Goal: Task Accomplishment & Management: Complete application form

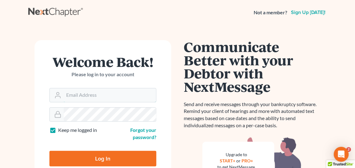
type input "[PERSON_NAME][EMAIL_ADDRESS][DOMAIN_NAME]"
click at [88, 151] on input "Log In" at bounding box center [102, 159] width 107 height 16
type input "Thinking..."
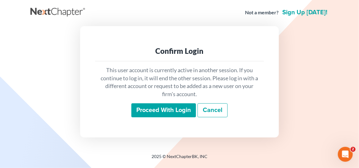
click at [162, 110] on input "Proceed with login" at bounding box center [163, 110] width 65 height 14
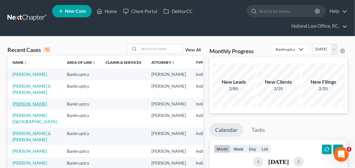
click at [22, 106] on link "[PERSON_NAME]" at bounding box center [29, 103] width 34 height 5
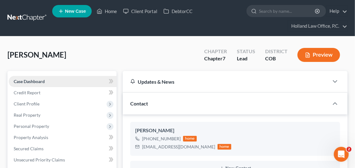
scroll to position [28, 0]
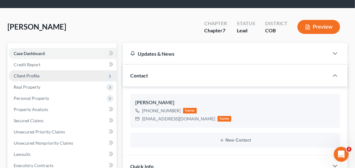
click at [37, 76] on span "Client Profile" at bounding box center [27, 75] width 26 height 5
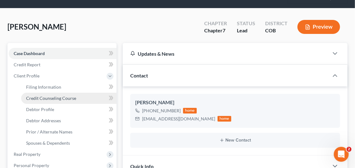
click at [53, 98] on span "Credit Counseling Course" at bounding box center [51, 97] width 50 height 5
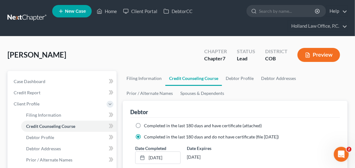
click at [173, 123] on span "Completed in the last 180 days and have certificate (attached)" at bounding box center [203, 125] width 118 height 5
click at [150, 123] on input "Completed in the last 180 days and have certificate (attached)" at bounding box center [148, 124] width 4 height 4
radio input "true"
radio input "false"
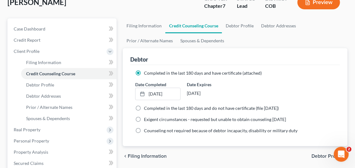
scroll to position [56, 0]
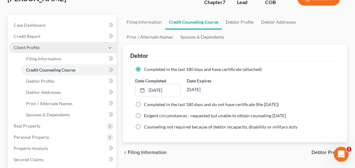
click at [37, 46] on span "Client Profile" at bounding box center [27, 47] width 26 height 5
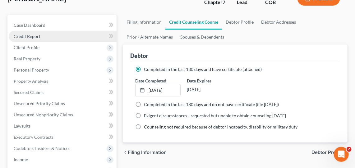
click at [25, 31] on link "Credit Report" at bounding box center [63, 36] width 108 height 11
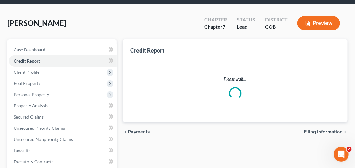
click at [38, 22] on div "Home New Case Client Portal DebtorCC Holland Law Office, P.C. [PERSON_NAME][EMA…" at bounding box center [177, 138] width 355 height 341
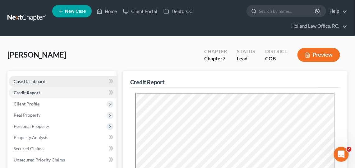
click at [39, 79] on span "Case Dashboard" at bounding box center [30, 81] width 32 height 5
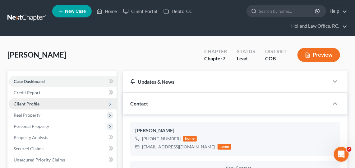
click at [28, 103] on span "Client Profile" at bounding box center [27, 103] width 26 height 5
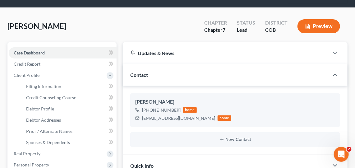
scroll to position [56, 0]
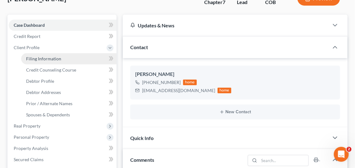
click at [47, 58] on span "Filing Information" at bounding box center [43, 58] width 35 height 5
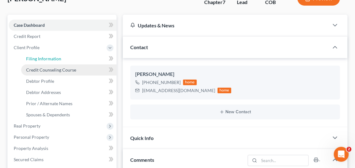
select select "1"
select select "0"
select select "5"
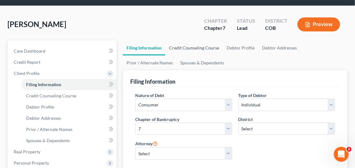
scroll to position [28, 0]
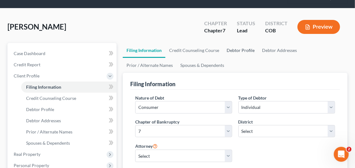
click at [248, 49] on link "Debtor Profile" at bounding box center [240, 50] width 35 height 15
select select "1"
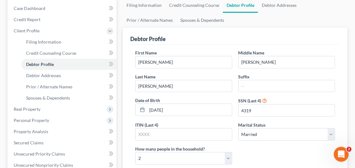
scroll to position [73, 0]
click at [143, 21] on link "Prior / Alternate Names" at bounding box center [150, 20] width 54 height 15
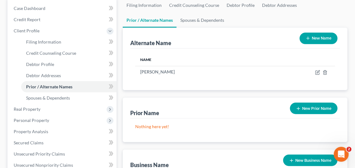
scroll to position [85, 0]
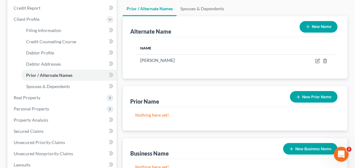
click at [318, 93] on button "New Prior Name" at bounding box center [314, 96] width 48 height 11
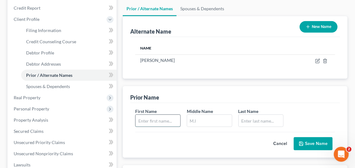
click at [156, 117] on input "text" at bounding box center [157, 121] width 45 height 12
type input "[PERSON_NAME]"
click at [266, 121] on input "text" at bounding box center [261, 121] width 45 height 12
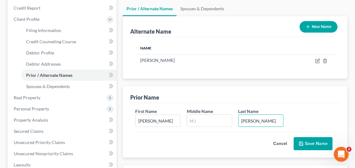
type input "[PERSON_NAME]"
click at [318, 138] on button "Save Name" at bounding box center [313, 143] width 39 height 13
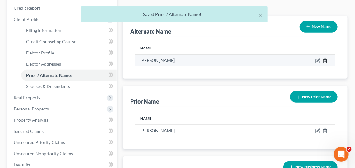
click at [323, 59] on icon at bounding box center [324, 61] width 3 height 4
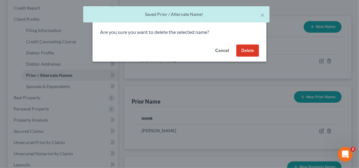
click at [241, 52] on button "Delete" at bounding box center [247, 50] width 23 height 12
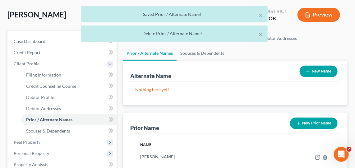
scroll to position [28, 0]
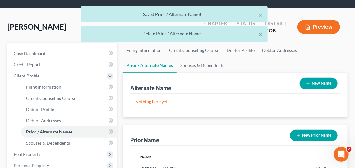
click at [326, 25] on div "× Saved Prior / Alternate Name! × Delete Prior / Alternate Name!" at bounding box center [174, 25] width 355 height 39
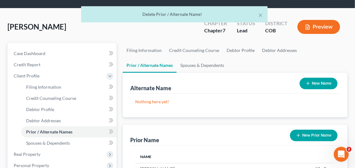
click at [321, 29] on button "Preview" at bounding box center [318, 27] width 43 height 14
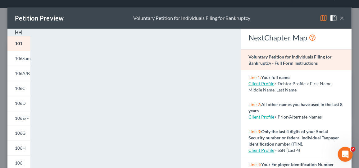
click at [340, 17] on button "×" at bounding box center [342, 17] width 4 height 7
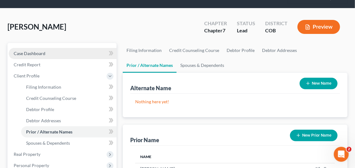
click at [52, 51] on link "Case Dashboard" at bounding box center [63, 53] width 108 height 11
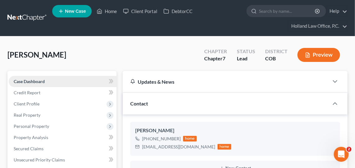
scroll to position [185, 0]
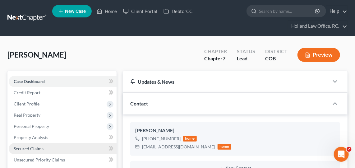
click at [26, 146] on span "Secured Claims" at bounding box center [29, 148] width 30 height 5
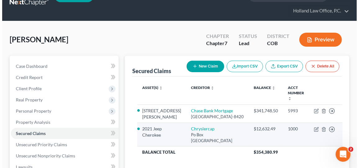
scroll to position [28, 0]
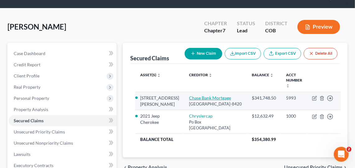
click at [201, 95] on link "Chase Bank Mortgage" at bounding box center [210, 97] width 42 height 5
select select "3"
select select "4"
select select "3"
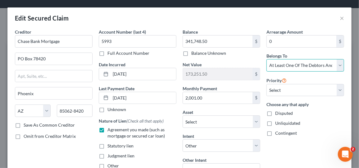
click at [316, 64] on select "Select Debtor 1 Only Debtor 2 Only Debtor 1 And Debtor 2 Only At Least One Of T…" at bounding box center [306, 65] width 78 height 12
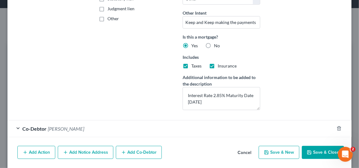
scroll to position [166, 0]
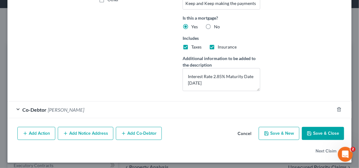
click at [136, 132] on button "Add Co-Debtor" at bounding box center [139, 133] width 46 height 13
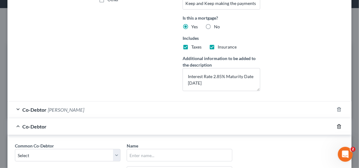
click at [337, 124] on icon "button" at bounding box center [339, 126] width 5 height 5
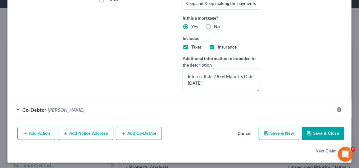
click at [60, 111] on div "Co-Debtor [PERSON_NAME]" at bounding box center [170, 109] width 327 height 16
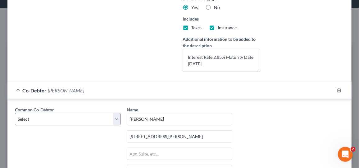
scroll to position [194, 0]
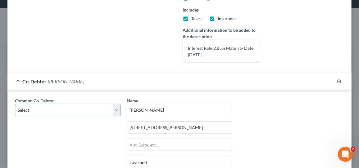
click at [88, 108] on select "Select [PERSON_NAME]" at bounding box center [68, 110] width 106 height 12
select select "0"
click at [15, 104] on select "Select [PERSON_NAME]" at bounding box center [68, 110] width 106 height 12
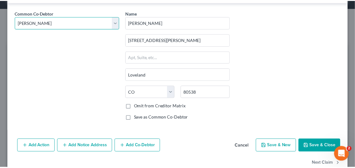
scroll to position [293, 0]
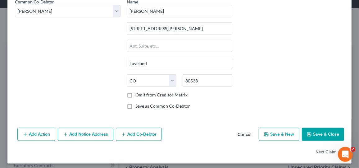
click at [310, 132] on button "Save & Close" at bounding box center [323, 134] width 42 height 13
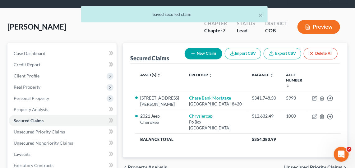
click at [318, 23] on div "× Saved secured claim" at bounding box center [174, 15] width 355 height 19
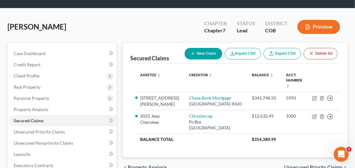
click at [315, 27] on button "Preview" at bounding box center [318, 27] width 43 height 14
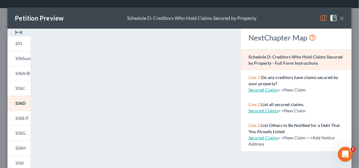
click at [340, 15] on button "×" at bounding box center [342, 17] width 4 height 7
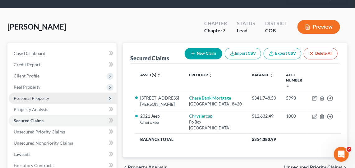
click at [41, 94] on span "Personal Property" at bounding box center [63, 98] width 108 height 11
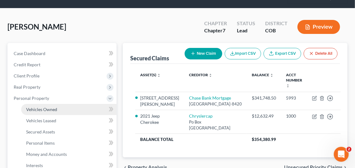
click at [45, 109] on span "Vehicles Owned" at bounding box center [41, 109] width 31 height 5
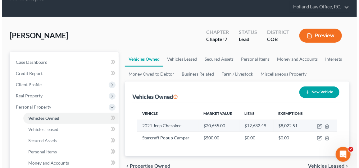
scroll to position [28, 0]
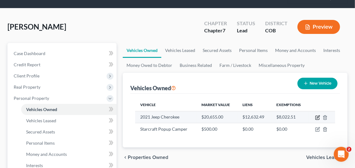
click at [315, 117] on icon "button" at bounding box center [317, 118] width 4 height 4
select select "0"
select select "5"
select select "2"
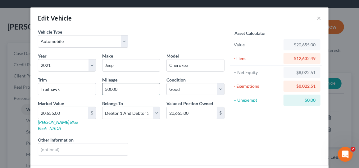
click at [121, 88] on input "50000" at bounding box center [131, 89] width 57 height 12
drag, startPoint x: 126, startPoint y: 86, endPoint x: 97, endPoint y: 88, distance: 28.7
click at [99, 88] on div "Mileage 50000" at bounding box center [131, 85] width 64 height 19
type input "37000"
click at [189, 137] on div "Liens Select" at bounding box center [179, 145] width 97 height 19
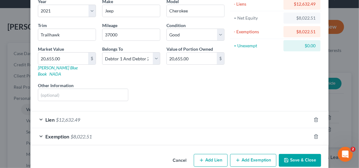
scroll to position [56, 0]
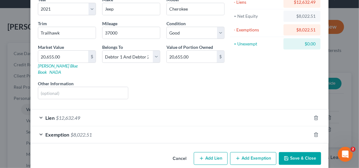
click at [308, 153] on button "Save & Close" at bounding box center [300, 158] width 42 height 13
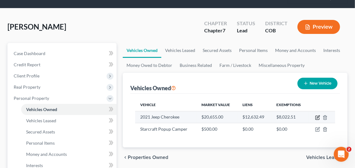
click at [320, 117] on icon "button" at bounding box center [317, 117] width 5 height 5
select select "0"
select select "5"
select select "2"
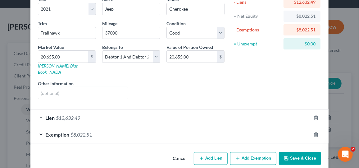
click at [94, 109] on div "Lien $12,632.49" at bounding box center [170, 117] width 281 height 16
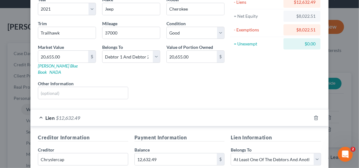
click at [94, 109] on div "Lien $12,632.49" at bounding box center [170, 117] width 281 height 16
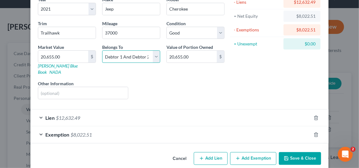
click at [151, 51] on select "Select Debtor 1 Only Debtor 2 Only Debtor 1 And Debtor 2 Only At Least One Of T…" at bounding box center [131, 56] width 58 height 12
select select "3"
click at [102, 50] on select "Select Debtor 1 Only Debtor 2 Only Debtor 1 And Debtor 2 Only At Least One Of T…" at bounding box center [131, 56] width 58 height 12
click at [298, 152] on button "Save & Close" at bounding box center [300, 158] width 42 height 13
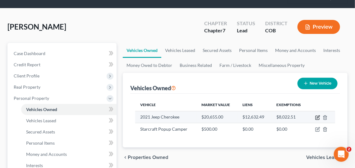
click at [315, 116] on icon "button" at bounding box center [317, 117] width 5 height 5
select select "0"
select select "5"
select select "2"
select select "3"
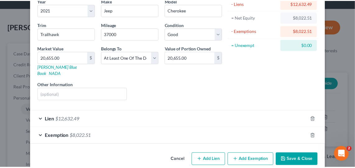
scroll to position [58, 0]
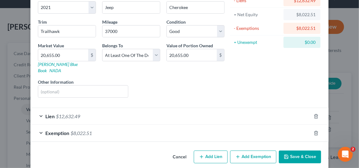
click at [300, 150] on button "Save & Close" at bounding box center [300, 156] width 42 height 13
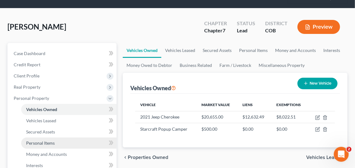
click at [52, 143] on span "Personal Items" at bounding box center [40, 142] width 29 height 5
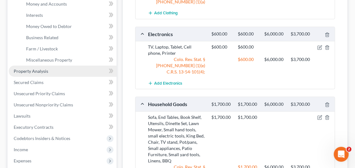
scroll to position [169, 0]
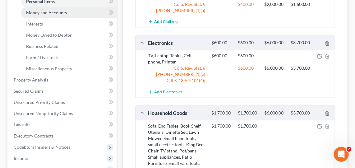
click at [38, 11] on span "Money and Accounts" at bounding box center [46, 12] width 41 height 5
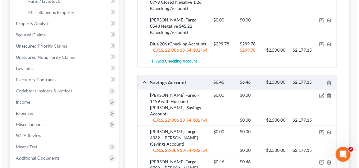
scroll to position [226, 0]
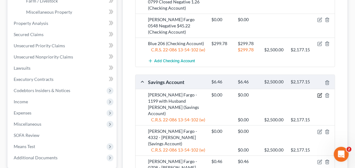
click at [318, 94] on icon "button" at bounding box center [320, 96] width 4 height 4
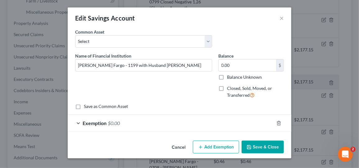
click at [238, 90] on span "Closed, Sold, Moved, or Transferred" at bounding box center [249, 91] width 45 height 12
click at [234, 89] on input "Closed, Sold, Moved, or Transferred" at bounding box center [232, 87] width 4 height 4
checkbox input "true"
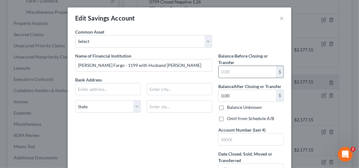
click at [242, 70] on input "text" at bounding box center [247, 72] width 57 height 12
type input "0.00"
click at [239, 119] on label "Omit from Schedule A/B" at bounding box center [250, 118] width 47 height 6
click at [234, 119] on input "Omit from Schedule A/B" at bounding box center [232, 117] width 4 height 4
checkbox input "true"
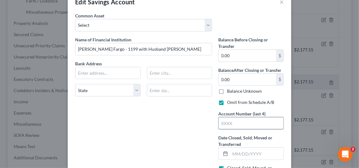
scroll to position [28, 0]
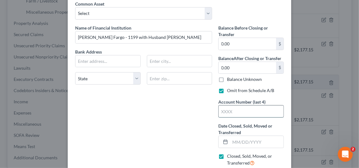
click at [229, 110] on input "text" at bounding box center [251, 111] width 65 height 12
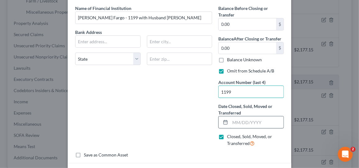
scroll to position [56, 0]
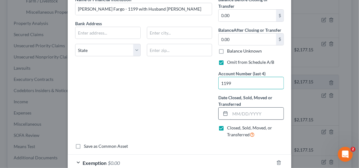
type input "1199"
click at [253, 112] on input "text" at bounding box center [256, 114] width 53 height 12
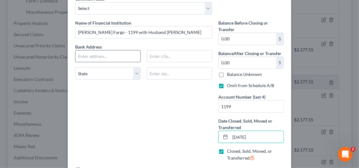
scroll to position [0, 0]
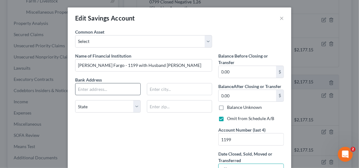
type input "[DATE]"
click at [100, 89] on input "text" at bounding box center [108, 89] width 65 height 12
click at [96, 89] on input "text" at bounding box center [108, 89] width 65 height 12
paste input "P.O. Box 3488"
type input "P.O. Box 3488"
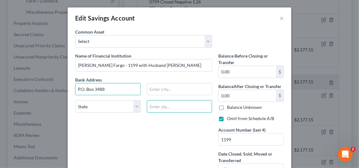
click at [165, 105] on input "text" at bounding box center [180, 106] width 66 height 12
paste input "97208"
type input "97208"
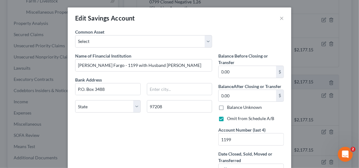
click at [143, 136] on div "Name of Financial Institution * [PERSON_NAME] Fargo - 1199 with Husband [PERSON…" at bounding box center [143, 126] width 143 height 147
type input "[GEOGRAPHIC_DATA]"
select select "38"
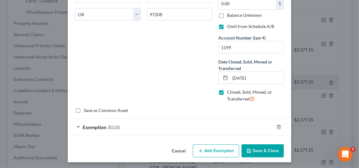
scroll to position [92, 0]
click at [277, 124] on icon "button" at bounding box center [279, 126] width 5 height 5
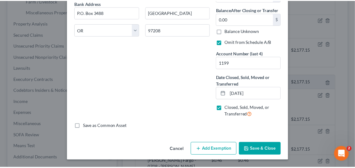
scroll to position [75, 0]
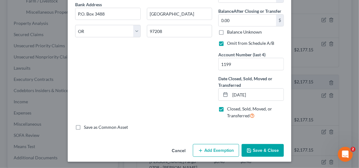
click at [250, 148] on button "Save & Close" at bounding box center [263, 150] width 42 height 13
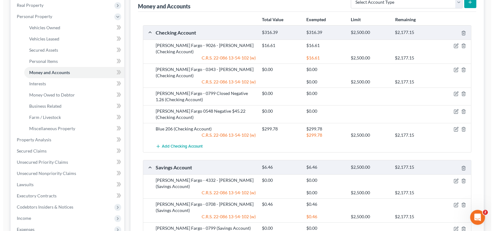
scroll to position [55, 0]
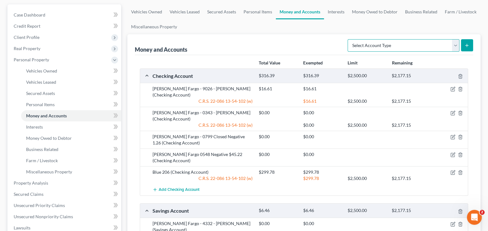
click at [359, 43] on select "Select Account Type Brokerage Cash on Hand Certificates of Deposit Checking Acc…" at bounding box center [404, 45] width 112 height 12
click at [349, 39] on select "Select Account Type Brokerage Cash on Hand Certificates of Deposit Checking Acc…" at bounding box center [404, 45] width 112 height 12
click at [359, 42] on button "submit" at bounding box center [467, 45] width 12 height 12
click at [359, 43] on select "Select Account Type Brokerage Cash on Hand Certificates of Deposit Checking Acc…" at bounding box center [404, 45] width 112 height 12
click at [359, 26] on ul "Vehicles Owned Vehicles Leased Secured Assets Personal Items Money and Accounts…" at bounding box center [303, 19] width 353 height 30
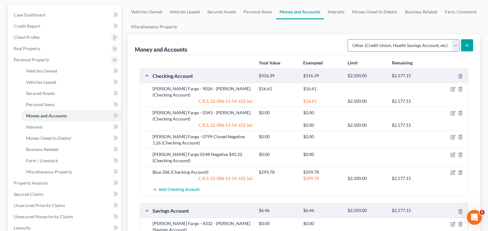
click at [359, 42] on select "Select Account Type Brokerage Cash on Hand Certificates of Deposit Checking Acc…" at bounding box center [404, 45] width 112 height 12
select select "checking"
click at [349, 39] on select "Select Account Type Brokerage Cash on Hand Certificates of Deposit Checking Acc…" at bounding box center [404, 45] width 112 height 12
click at [359, 43] on icon "submit" at bounding box center [467, 45] width 5 height 5
click at [177, 167] on button "Add Checking Account" at bounding box center [176, 189] width 47 height 11
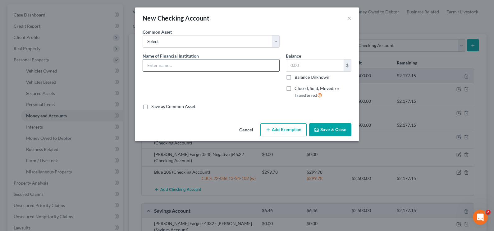
drag, startPoint x: 186, startPoint y: 65, endPoint x: 189, endPoint y: 67, distance: 3.7
click at [186, 65] on input "text" at bounding box center [211, 65] width 136 height 12
type input "Venmo"
click at [305, 62] on input "text" at bounding box center [314, 65] width 57 height 12
type input "11.68"
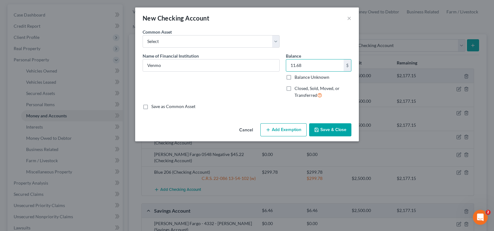
click at [277, 129] on button "Add Exemption" at bounding box center [283, 129] width 46 height 13
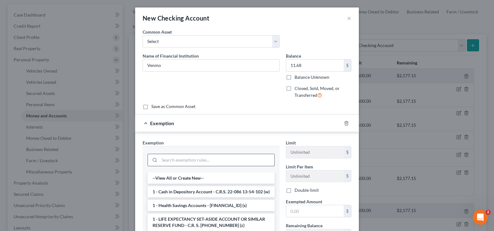
click at [168, 162] on input "search" at bounding box center [216, 160] width 115 height 12
click at [202, 167] on li "1 - Cash in Depository Account - C.R.S. 22-086 13-54-102 (w)" at bounding box center [211, 191] width 127 height 11
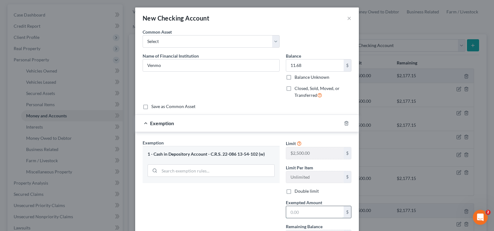
click at [317, 167] on input "text" at bounding box center [314, 212] width 57 height 12
type input "11.68"
drag, startPoint x: 239, startPoint y: 217, endPoint x: 243, endPoint y: 215, distance: 4.7
click at [240, 167] on div "Exemption Set must be selected for CA. Exemption * 1 - Cash in Depository Accou…" at bounding box center [211, 193] width 143 height 108
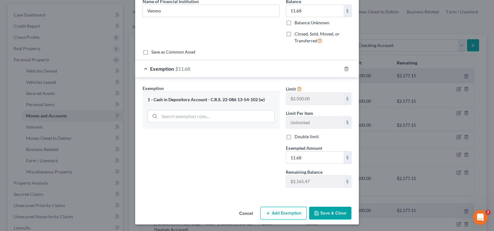
click at [334, 167] on button "Save & Close" at bounding box center [330, 212] width 42 height 13
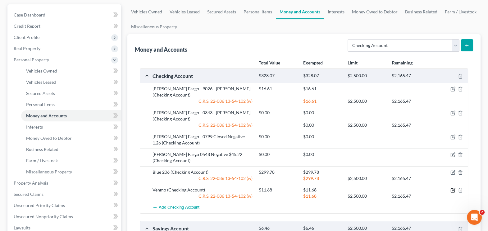
click at [359, 167] on icon "button" at bounding box center [453, 189] width 5 height 5
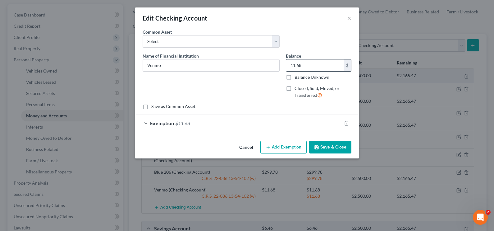
click at [310, 61] on input "11.68" at bounding box center [314, 65] width 57 height 12
click at [334, 61] on input "11.68" at bounding box center [314, 65] width 57 height 12
click at [323, 67] on input "11.68" at bounding box center [314, 65] width 57 height 12
type input "11.63"
click at [261, 126] on div "Exemption $11.68" at bounding box center [238, 123] width 206 height 16
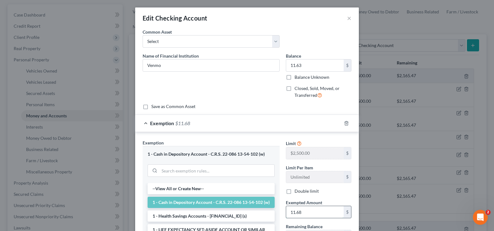
click at [309, 167] on input "11.68" at bounding box center [314, 212] width 57 height 12
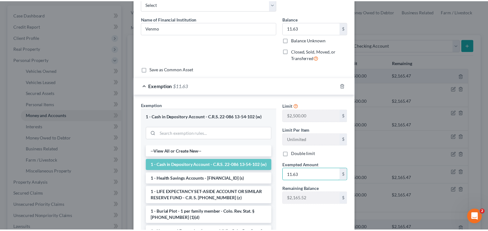
scroll to position [95, 0]
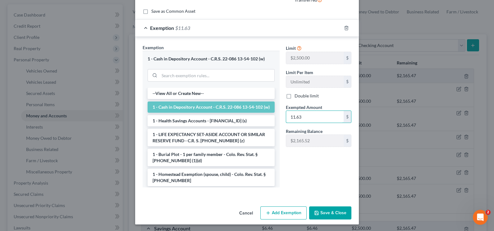
type input "11.63"
click at [343, 167] on button "Save & Close" at bounding box center [330, 212] width 42 height 13
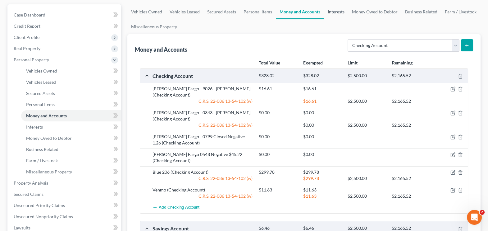
click at [339, 6] on link "Interests" at bounding box center [336, 11] width 24 height 15
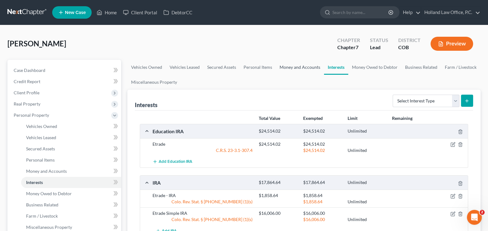
click at [289, 68] on link "Money and Accounts" at bounding box center [300, 67] width 48 height 15
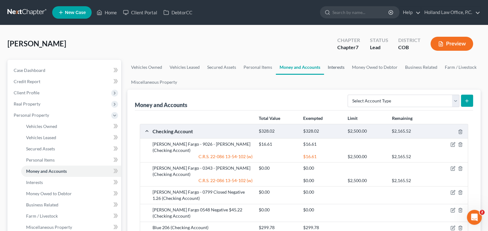
click at [332, 70] on link "Interests" at bounding box center [336, 67] width 24 height 15
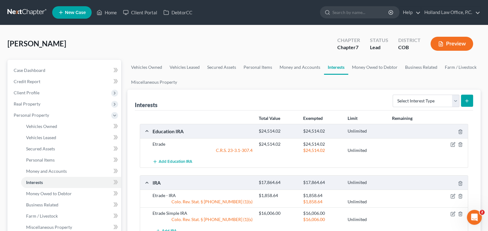
click at [162, 54] on div "[PERSON_NAME] Upgraded Chapter Chapter 7 Status Lead District COB Preview" at bounding box center [243, 46] width 473 height 27
click at [359, 66] on link "Money Owed to Debtor" at bounding box center [374, 67] width 53 height 15
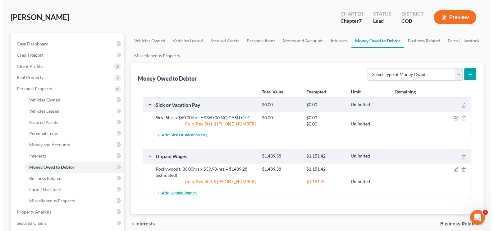
scroll to position [39, 0]
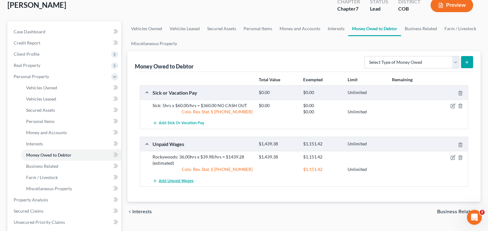
click at [188, 167] on button "Add Unpaid Wages" at bounding box center [173, 180] width 41 height 11
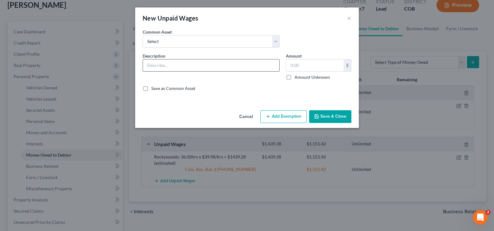
click at [180, 67] on input "text" at bounding box center [211, 65] width 136 height 12
type input "Adapt Health: 14.38 hrs x 14.81/hr = $212.97"
click at [316, 67] on input "text" at bounding box center [314, 65] width 57 height 12
type input "212.97"
click at [278, 116] on button "Add Exemption" at bounding box center [283, 116] width 46 height 13
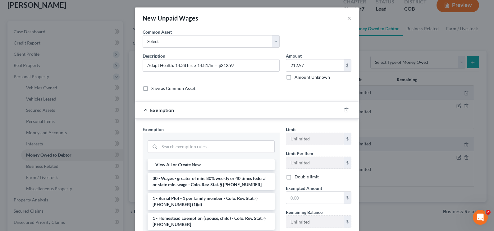
click at [169, 167] on li "30 - Wages - greater of min. 80% weekly or 40 times federal or state min. wage …" at bounding box center [211, 180] width 127 height 17
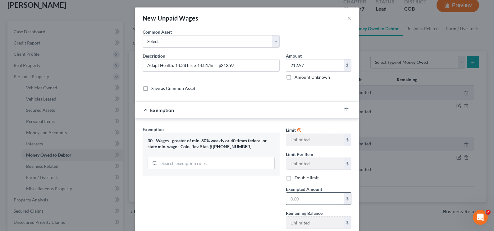
click at [301, 167] on input "text" at bounding box center [314, 198] width 57 height 12
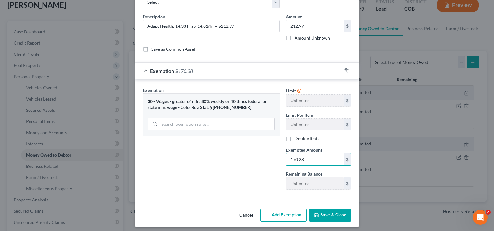
scroll to position [41, 0]
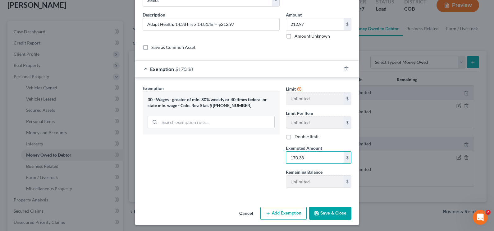
type input "170.38"
click at [325, 167] on button "Save & Close" at bounding box center [330, 212] width 42 height 13
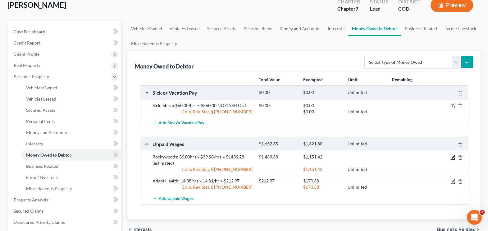
click at [359, 157] on icon "button" at bounding box center [453, 157] width 5 height 5
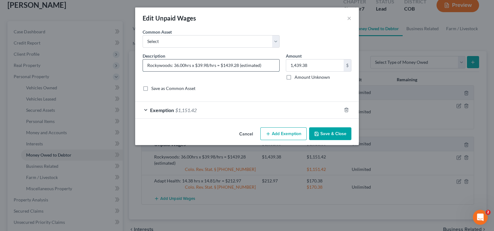
drag, startPoint x: 196, startPoint y: 64, endPoint x: 209, endPoint y: 66, distance: 12.5
click at [209, 66] on input "Rockywoods: 36.00hrs x $39.98/hrs = $1439.28 (estimated)" at bounding box center [211, 65] width 136 height 12
drag, startPoint x: 238, startPoint y: 62, endPoint x: 224, endPoint y: 66, distance: 14.3
click at [224, 66] on input "Rockywoods: 36.00hrs x $15.00/hrs = $1439.28 (estimated)" at bounding box center [211, 65] width 136 height 12
type input "Rockywoods: 36.00hrs x $15.00/hrs = $540.00 (estimated)"
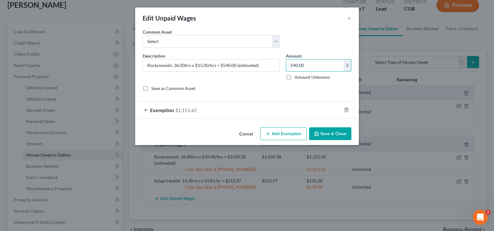
type input "540.00"
click at [245, 112] on div "Exemption $1,151.42" at bounding box center [238, 110] width 206 height 16
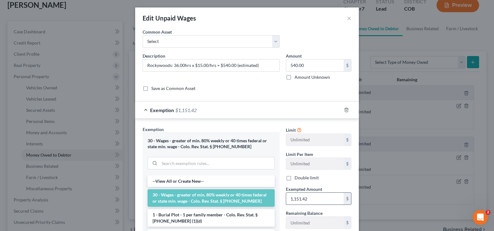
click at [308, 167] on input "1,151.42" at bounding box center [314, 198] width 57 height 12
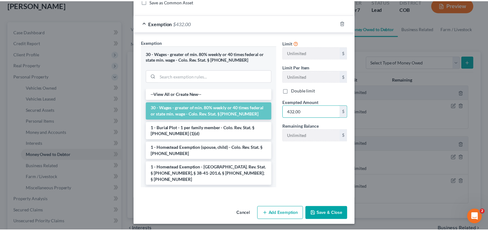
scroll to position [88, 0]
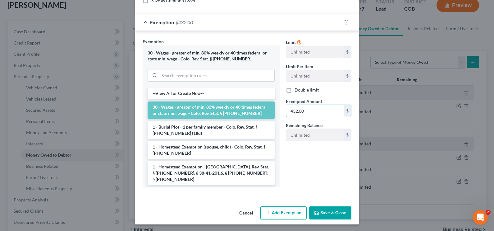
type input "432.00"
click at [320, 167] on button "Save & Close" at bounding box center [330, 212] width 42 height 13
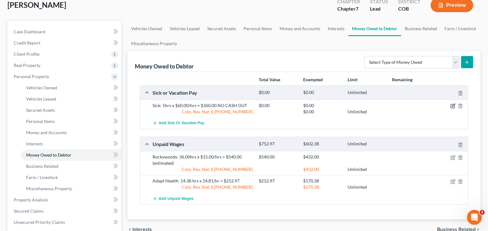
click at [359, 105] on icon "button" at bounding box center [453, 105] width 3 height 3
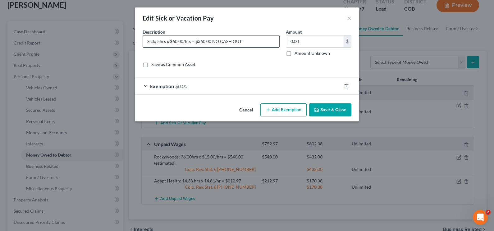
drag, startPoint x: 182, startPoint y: 40, endPoint x: 171, endPoint y: 43, distance: 11.6
click at [171, 43] on input "Sick: 5hrs x $60.00/hrs = $360.00 NO CASH OUT" at bounding box center [211, 41] width 136 height 12
click at [351, 14] on button "×" at bounding box center [349, 17] width 4 height 7
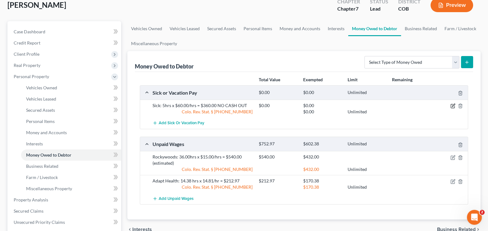
click at [359, 106] on icon "button" at bounding box center [453, 105] width 5 height 5
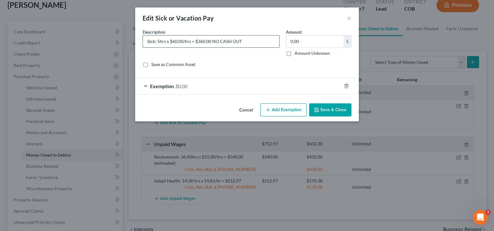
drag, startPoint x: 182, startPoint y: 40, endPoint x: 172, endPoint y: 43, distance: 10.9
click at [172, 43] on input "Sick: 5hrs x $60.00/hrs = $360.00 NO CASH OUT" at bounding box center [211, 41] width 136 height 12
click at [177, 42] on input "Sick: 5hrs x $1481/hrs = $360.00 NO CASH OUT" at bounding box center [211, 41] width 136 height 12
drag, startPoint x: 197, startPoint y: 41, endPoint x: 210, endPoint y: 44, distance: 13.1
click at [210, 44] on input "Sick: 5hrs x $14.81/hrs = $360.00 NO CASH OUT" at bounding box center [211, 41] width 136 height 12
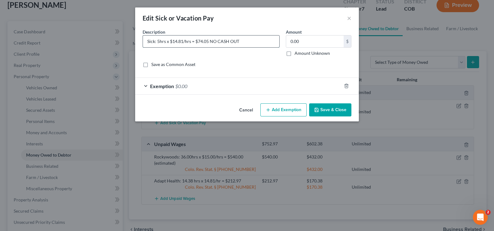
click at [210, 41] on input "Sick: 5hrs x $14.81/hrs = $74.05 NO CASH OUT" at bounding box center [211, 41] width 136 height 12
click at [265, 43] on input "Sick: 5hrs x $14.81/hrs = $74.05 (NO CASH OUT" at bounding box center [211, 41] width 136 height 12
type input "Sick: 5hrs x $14.81/hrs = $74.05 (NO CASH OUT)"
click at [328, 111] on button "Save & Close" at bounding box center [330, 109] width 42 height 13
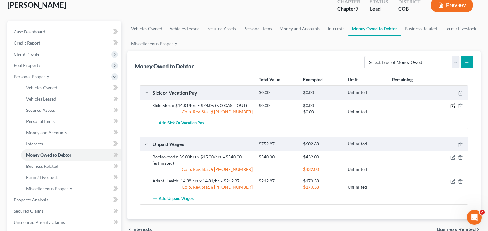
click at [359, 104] on icon "button" at bounding box center [453, 105] width 5 height 5
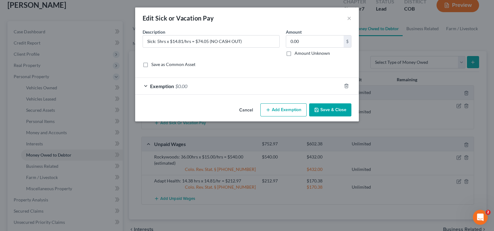
click at [239, 109] on button "Cancel" at bounding box center [246, 110] width 24 height 12
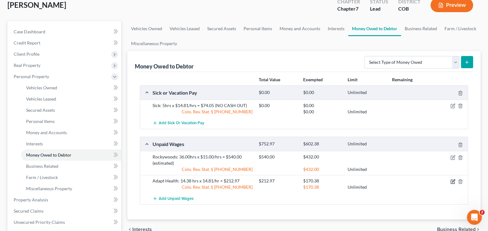
click at [359, 167] on icon "button" at bounding box center [453, 181] width 5 height 5
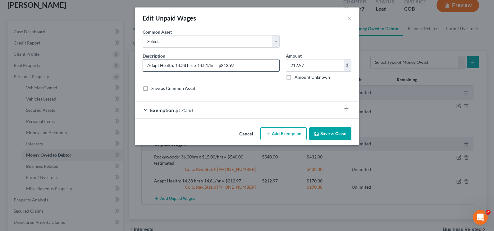
drag, startPoint x: 244, startPoint y: 62, endPoint x: 176, endPoint y: 61, distance: 68.1
click at [176, 61] on input "Adapt Health: 14.38 hrs x 14.81/hr = $212.97" at bounding box center [211, 65] width 136 height 12
click at [327, 128] on button "Save & Close" at bounding box center [330, 133] width 42 height 13
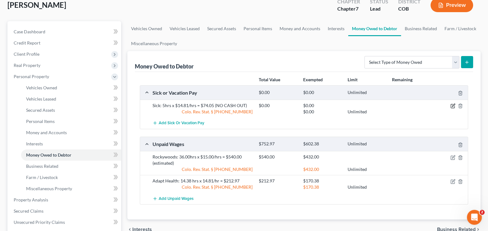
click at [359, 105] on icon "button" at bounding box center [453, 105] width 5 height 5
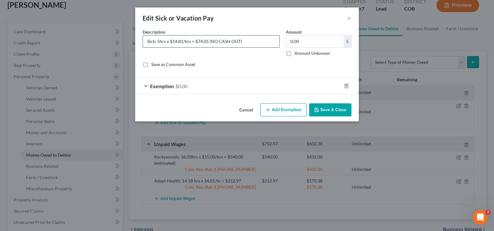
drag, startPoint x: 265, startPoint y: 43, endPoint x: 214, endPoint y: 37, distance: 51.3
click at [205, 40] on input "Sick: 5hrs x $14.81/hrs = $74.05 (NO CASH OUT)" at bounding box center [211, 41] width 136 height 12
click at [207, 41] on input "Sick: 5hrs x $14.81/hrs = $74.05 (NO CASH OUT)" at bounding box center [211, 41] width 136 height 12
drag, startPoint x: 209, startPoint y: 42, endPoint x: 157, endPoint y: 40, distance: 52.2
click at [157, 40] on input "Sick: 5hrs x $14.81/hrs = $74.05 (NO CASH OUT)" at bounding box center [211, 41] width 136 height 12
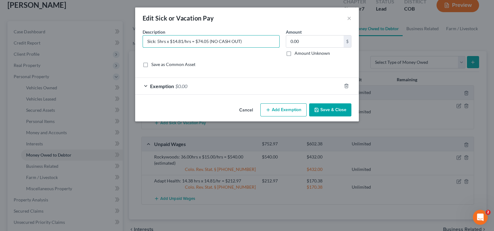
paste input "14.38 hrs x 14.81/hr = $212.97"
type input "Sick: 14.38 hrs x 14.81/hr = $212.97 (NO CASH OUT)"
click at [322, 106] on button "Save & Close" at bounding box center [330, 109] width 42 height 13
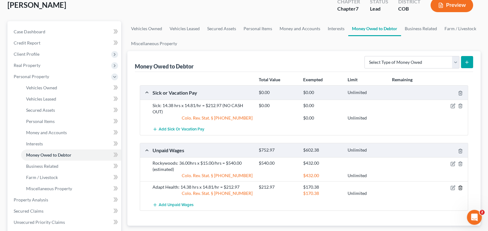
click at [359, 167] on icon "button" at bounding box center [460, 187] width 5 height 5
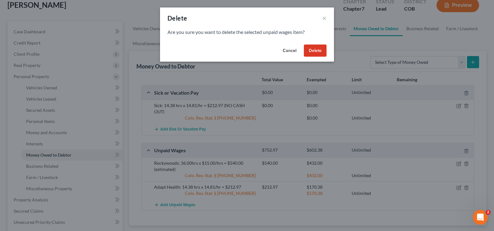
click at [317, 48] on button "Delete" at bounding box center [315, 50] width 23 height 12
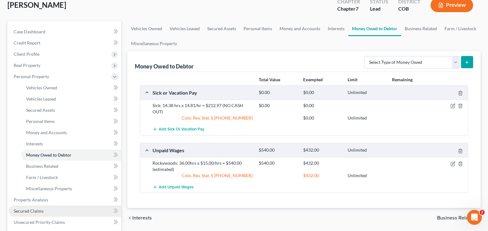
click at [39, 167] on span "Secured Claims" at bounding box center [29, 210] width 30 height 5
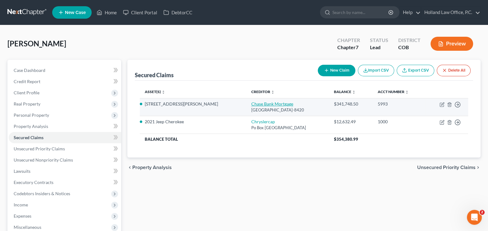
click at [251, 103] on link "Chase Bank Mortgage" at bounding box center [272, 103] width 42 height 5
select select "3"
select select "4"
select select "3"
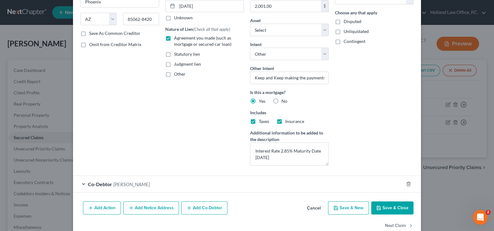
scroll to position [104, 0]
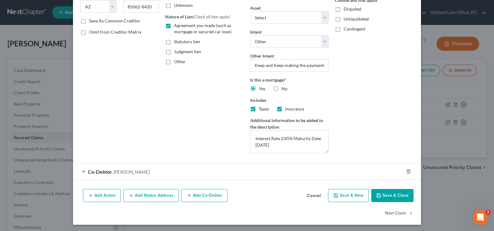
click at [359, 167] on button "Save & Close" at bounding box center [392, 195] width 42 height 13
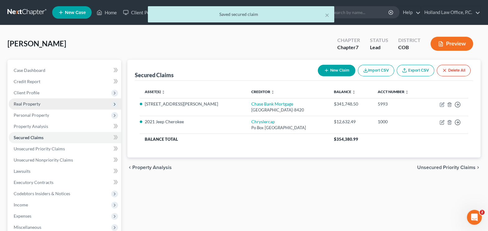
click at [34, 100] on span "Real Property" at bounding box center [65, 103] width 112 height 11
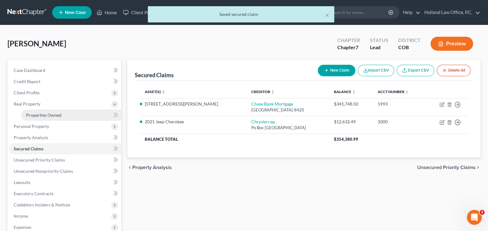
click at [53, 115] on span "Properties Owned" at bounding box center [43, 114] width 35 height 5
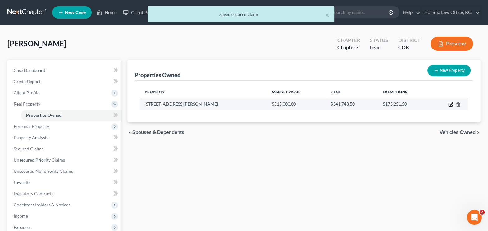
click at [359, 103] on icon "button" at bounding box center [450, 104] width 5 height 5
select select "5"
select select "3"
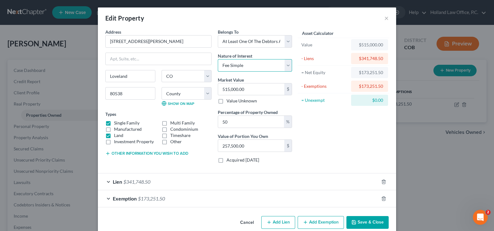
click at [255, 65] on select "Select Fee Simple Joint Tenant Life Estate Equitable Interest Future Interest T…" at bounding box center [255, 65] width 74 height 12
select select "1"
click at [218, 59] on select "Select Fee Simple Joint Tenant Life Estate Equitable Interest Future Interest T…" at bounding box center [255, 65] width 74 height 12
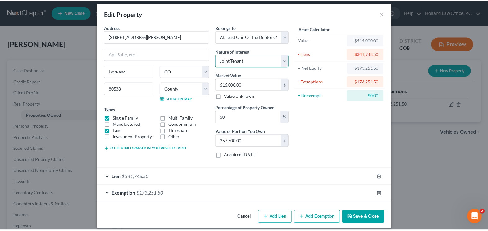
scroll to position [9, 0]
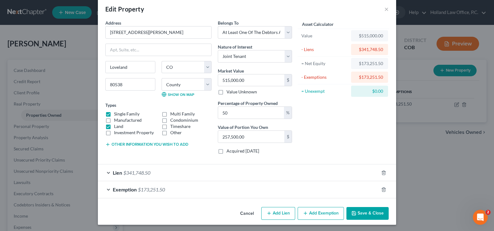
click at [359, 167] on button "Save & Close" at bounding box center [367, 213] width 42 height 13
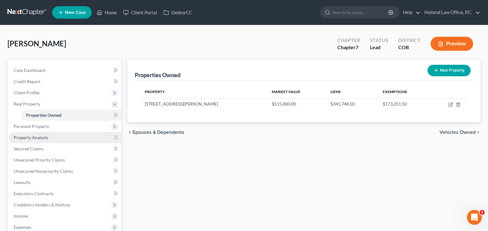
click at [34, 132] on link "Property Analysis" at bounding box center [65, 137] width 112 height 11
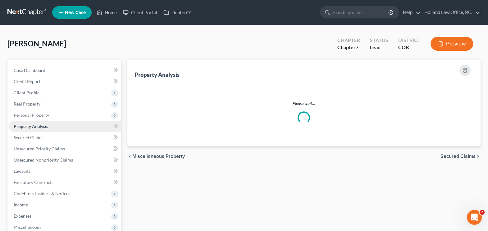
click at [38, 124] on span "Property Analysis" at bounding box center [31, 125] width 34 height 5
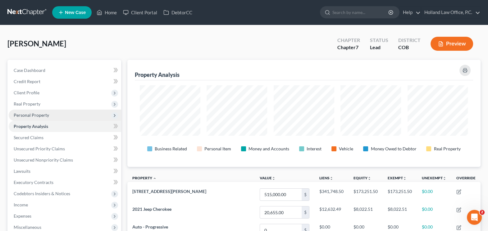
click at [38, 111] on span "Personal Property" at bounding box center [65, 114] width 112 height 11
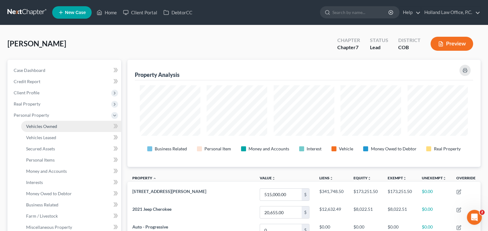
click at [50, 126] on span "Vehicles Owned" at bounding box center [41, 125] width 31 height 5
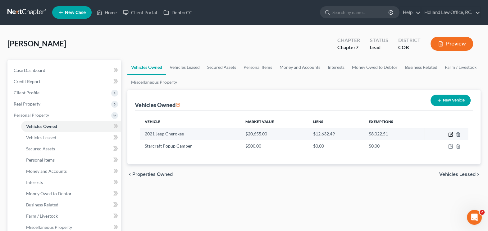
click at [359, 134] on icon "button" at bounding box center [450, 134] width 5 height 5
select select "0"
select select "5"
select select "2"
select select "3"
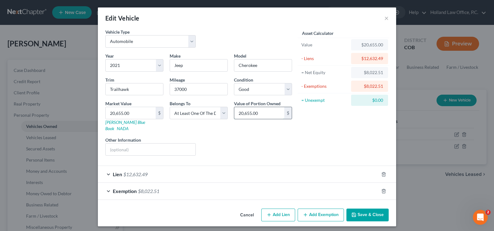
click at [268, 115] on input "20,655.00" at bounding box center [259, 113] width 50 height 12
type input "10,327.50"
click at [359, 167] on button "Save & Close" at bounding box center [367, 214] width 42 height 13
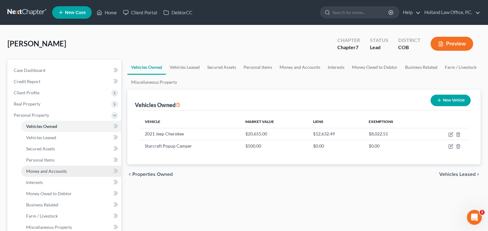
click at [45, 167] on span "Money and Accounts" at bounding box center [46, 170] width 41 height 5
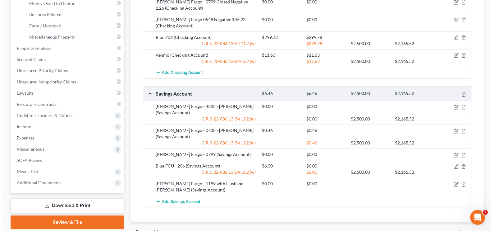
scroll to position [194, 0]
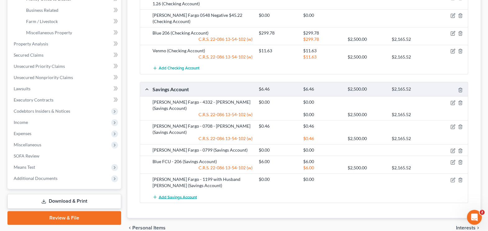
click at [175, 167] on span "Add Savings Account" at bounding box center [178, 196] width 38 height 5
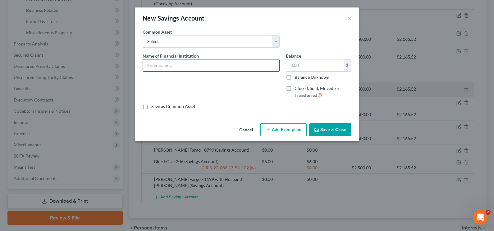
click at [176, 63] on input "text" at bounding box center [211, 65] width 136 height 12
type input "Rocket Savings 0926"
click at [330, 63] on input "text" at bounding box center [314, 65] width 57 height 12
type input "0.21"
click at [281, 125] on button "Add Exemption" at bounding box center [283, 129] width 46 height 13
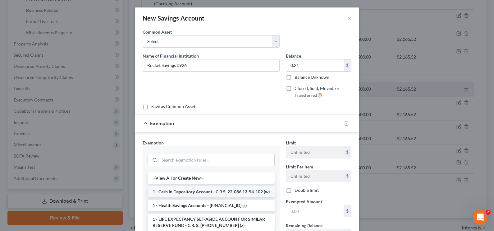
click at [174, 167] on li "1 - Cash in Depository Account - C.R.S. 22-086 13-54-102 (w)" at bounding box center [211, 191] width 127 height 11
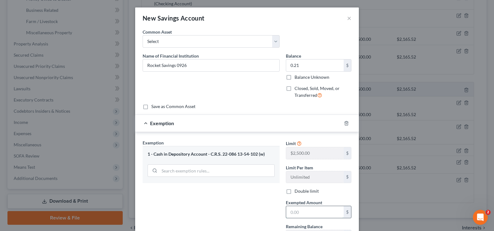
click at [303, 167] on input "text" at bounding box center [314, 212] width 57 height 12
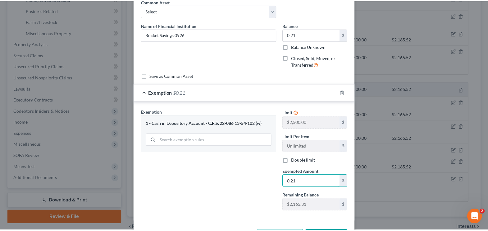
scroll to position [54, 0]
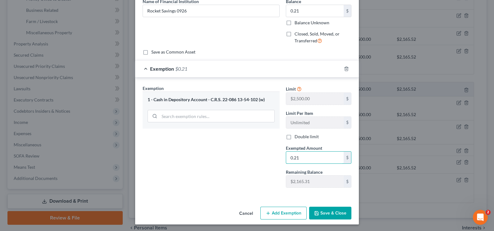
type input "0.21"
click at [334, 167] on button "Save & Close" at bounding box center [330, 212] width 42 height 13
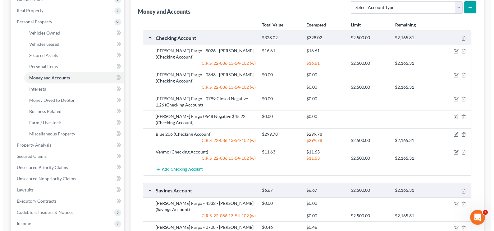
scroll to position [77, 0]
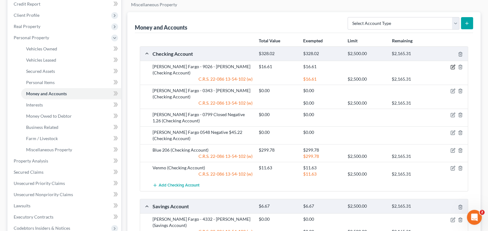
click at [359, 65] on icon "button" at bounding box center [453, 66] width 3 height 3
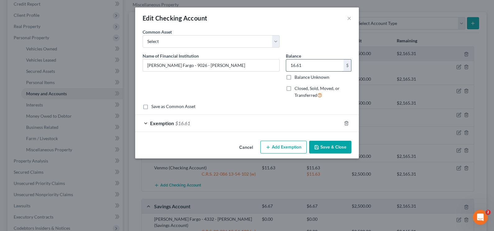
click at [310, 64] on input "16.61" at bounding box center [314, 65] width 57 height 12
type input "0.00"
click at [346, 124] on icon "button" at bounding box center [346, 123] width 5 height 5
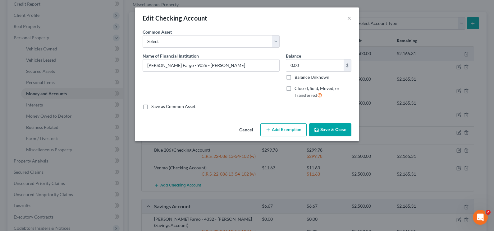
click at [330, 126] on button "Save & Close" at bounding box center [330, 129] width 42 height 13
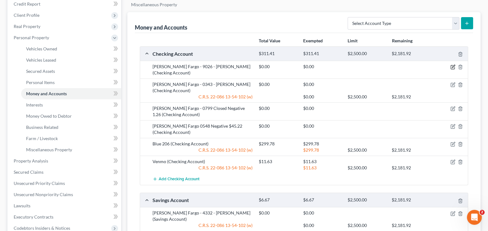
click at [359, 66] on icon "button" at bounding box center [453, 66] width 3 height 3
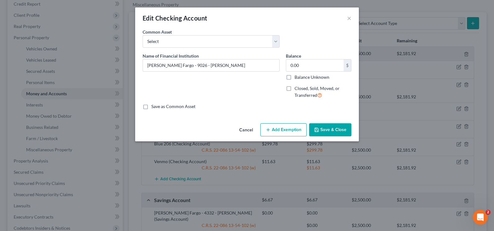
click at [292, 126] on button "Add Exemption" at bounding box center [283, 129] width 46 height 13
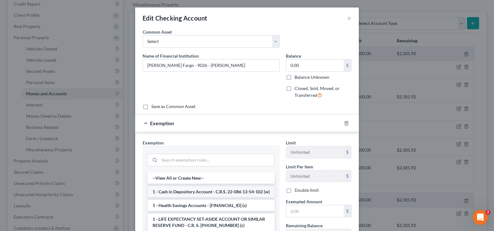
click at [182, 167] on li "1 - Cash in Depository Account - C.R.S. 22-086 13-54-102 (w)" at bounding box center [211, 191] width 127 height 11
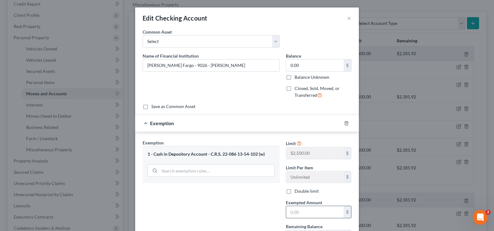
drag, startPoint x: 322, startPoint y: 204, endPoint x: 318, endPoint y: 215, distance: 12.2
click at [322, 167] on div "Exempted Amount * $" at bounding box center [319, 208] width 72 height 19
click at [317, 167] on div "$" at bounding box center [319, 211] width 66 height 12
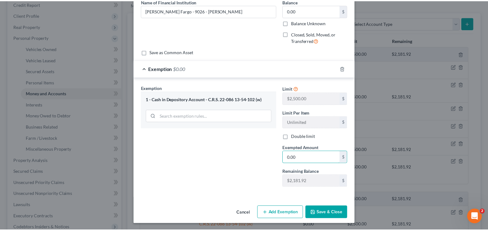
scroll to position [54, 0]
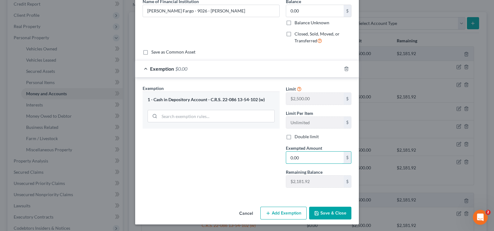
type input "0.00"
click at [325, 167] on button "Save & Close" at bounding box center [330, 212] width 42 height 13
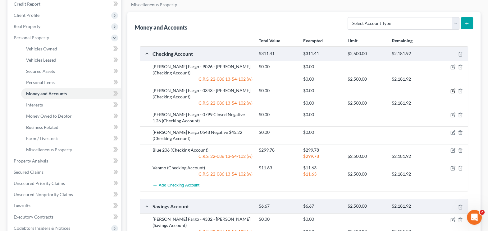
click at [359, 88] on icon "button" at bounding box center [453, 90] width 5 height 5
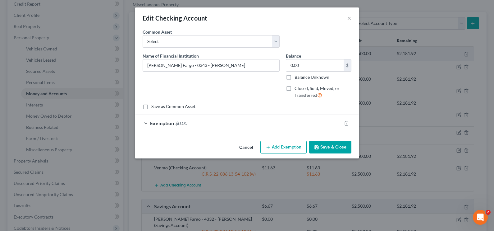
click at [319, 147] on icon "button" at bounding box center [316, 146] width 5 height 5
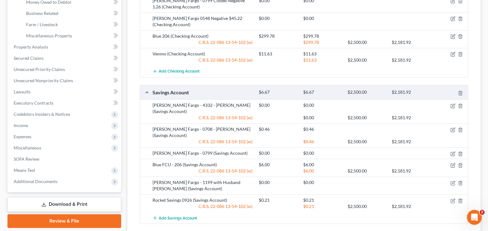
scroll to position [194, 0]
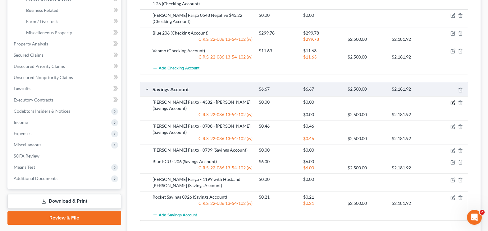
click at [359, 100] on icon "button" at bounding box center [453, 101] width 3 height 3
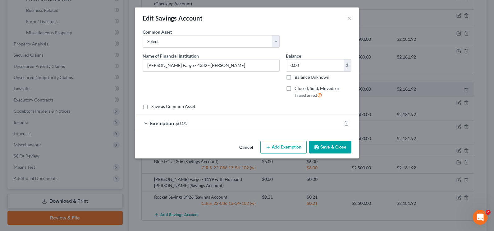
click at [328, 143] on button "Save & Close" at bounding box center [330, 146] width 42 height 13
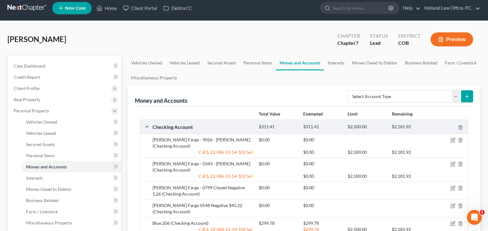
scroll to position [0, 0]
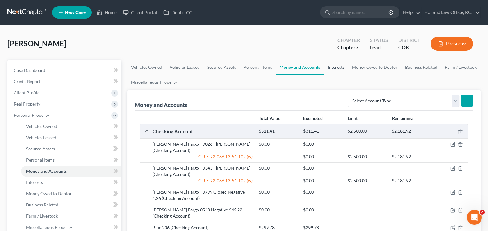
click at [336, 67] on link "Interests" at bounding box center [336, 67] width 24 height 15
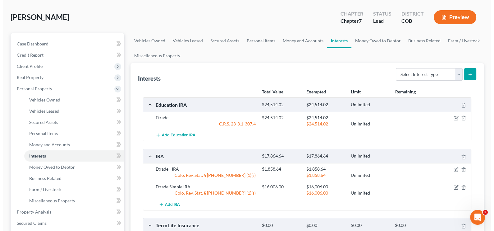
scroll to position [39, 0]
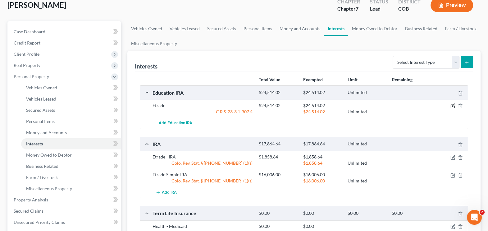
click at [359, 103] on icon "button" at bounding box center [453, 105] width 5 height 5
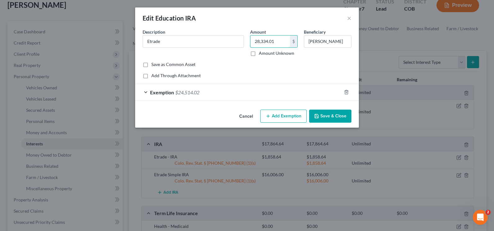
type input "28,334.01"
click at [204, 94] on div "Exemption $24,514.02" at bounding box center [238, 92] width 206 height 16
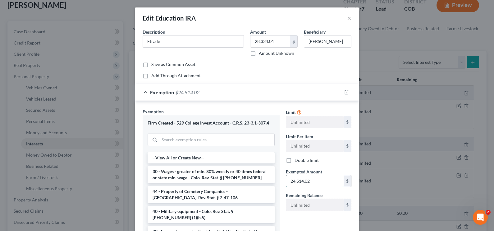
click at [314, 167] on input "24,514.02" at bounding box center [314, 181] width 57 height 12
type input "28,334.01"
click at [166, 38] on input "Etrade" at bounding box center [193, 41] width 101 height 12
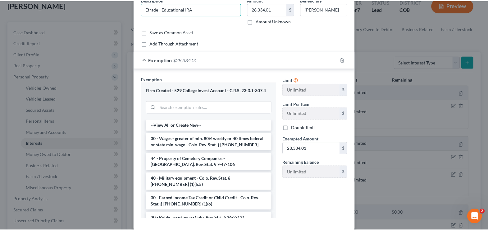
scroll to position [64, 0]
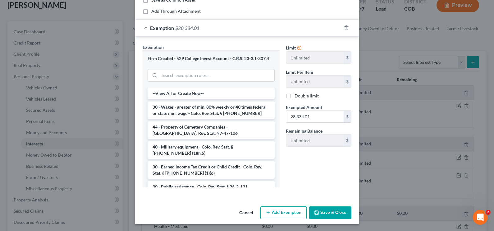
type input "Etrade - Educational IRA"
click at [340, 167] on button "Save & Close" at bounding box center [330, 212] width 42 height 13
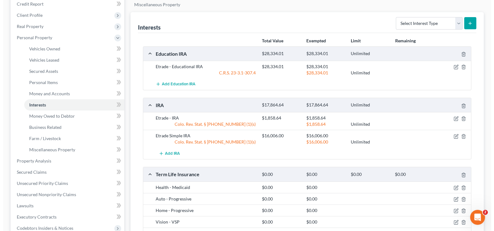
scroll to position [117, 0]
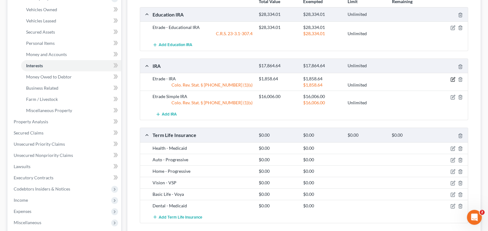
click at [359, 77] on icon "button" at bounding box center [453, 79] width 5 height 5
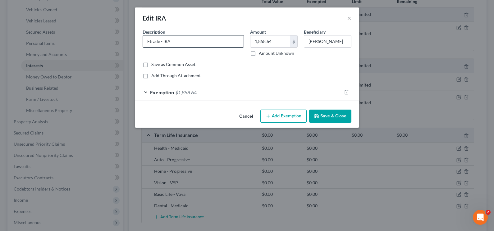
click at [166, 40] on input "Etrade - IRA" at bounding box center [193, 41] width 101 height 12
type input "Etrade - Rollover IRA"
click at [280, 37] on input "1,858.64" at bounding box center [269, 41] width 39 height 12
type input "1,929.90"
click at [268, 97] on div "Exemption $1,858.64" at bounding box center [238, 92] width 206 height 16
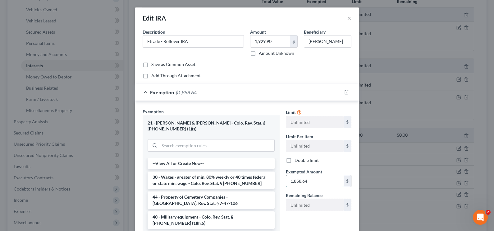
click at [309, 167] on input "1,858.64" at bounding box center [314, 181] width 57 height 12
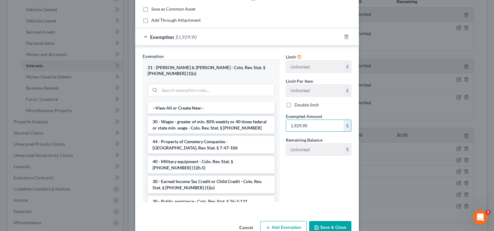
scroll to position [64, 0]
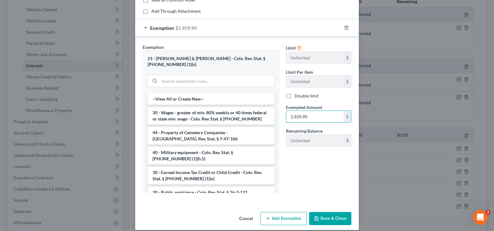
type input "1,929.90"
click at [324, 167] on button "Save & Close" at bounding box center [330, 218] width 42 height 13
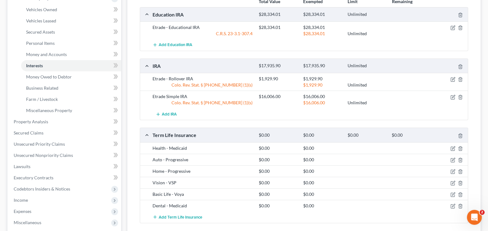
click at [359, 94] on div at bounding box center [450, 96] width 35 height 6
click at [359, 95] on div at bounding box center [450, 96] width 35 height 6
click at [359, 95] on icon "button" at bounding box center [453, 97] width 4 height 4
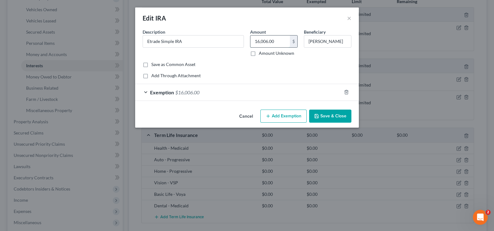
click at [256, 43] on input "16,006.00" at bounding box center [269, 41] width 39 height 12
type input "19,197.12"
click at [225, 93] on div "Exemption $16,006.00" at bounding box center [238, 92] width 206 height 16
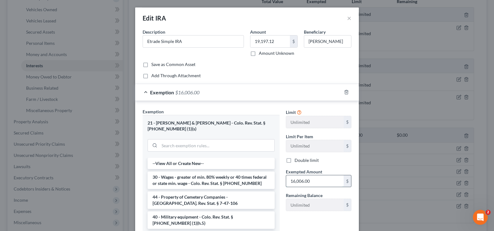
click at [313, 167] on input "16,006.00" at bounding box center [314, 181] width 57 height 12
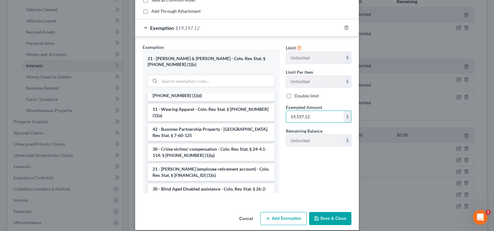
type input "19,197.12"
click at [328, 167] on button "Save & Close" at bounding box center [330, 218] width 42 height 13
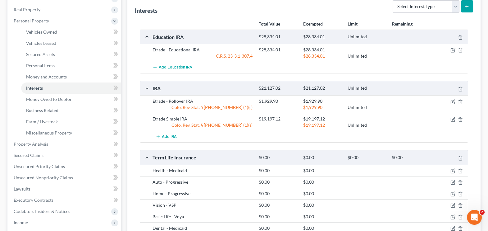
scroll to position [77, 0]
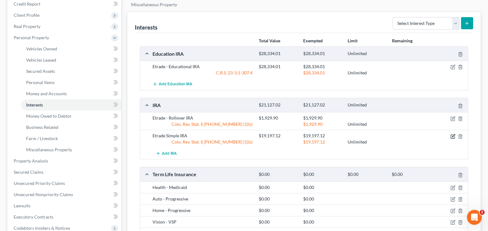
click at [359, 135] on icon "button" at bounding box center [453, 136] width 5 height 5
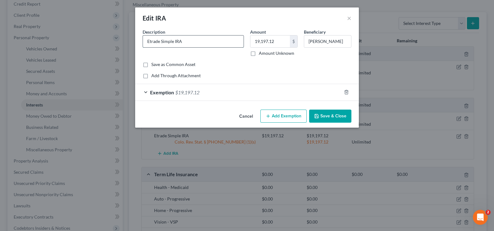
click at [161, 40] on input "Etrade Simple IRA" at bounding box center [193, 41] width 101 height 12
type input "Etrade - Simple IRA"
click at [343, 115] on button "Save & Close" at bounding box center [330, 115] width 42 height 13
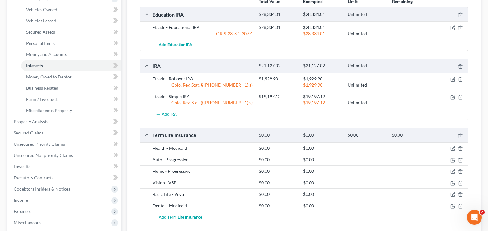
scroll to position [0, 0]
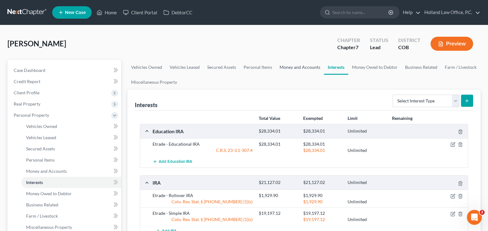
click at [283, 70] on link "Money and Accounts" at bounding box center [300, 67] width 48 height 15
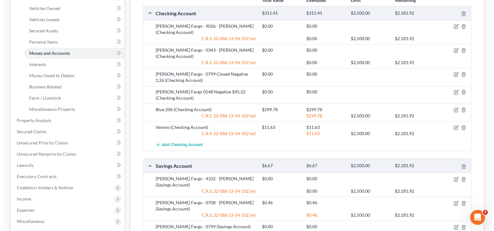
scroll to position [106, 0]
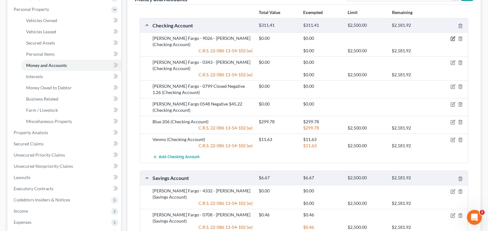
click at [359, 39] on icon "button" at bounding box center [453, 39] width 4 height 4
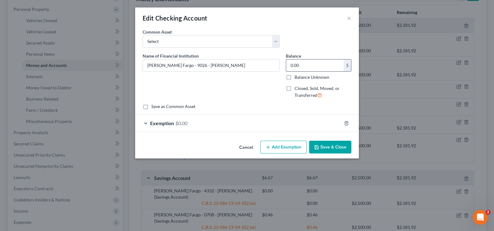
click at [303, 65] on input "0.00" at bounding box center [314, 65] width 57 height 12
type input "16.61"
click at [231, 126] on div "Exemption $0.00" at bounding box center [238, 123] width 206 height 16
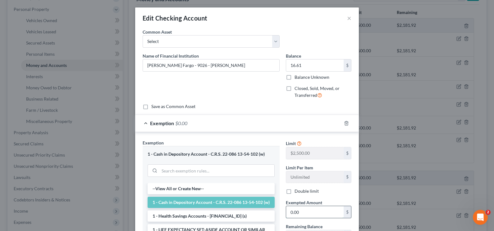
click at [312, 167] on input "0.00" at bounding box center [314, 212] width 57 height 12
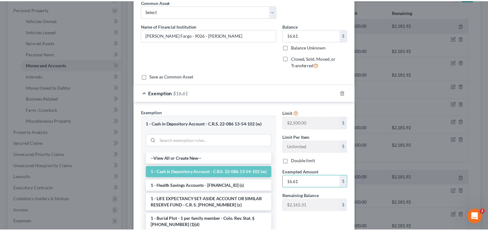
scroll to position [95, 0]
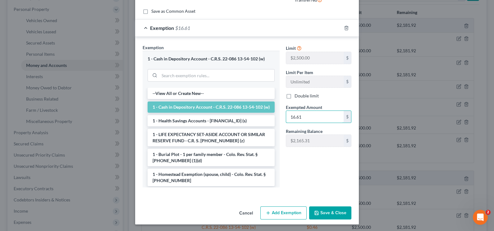
type input "16.61"
click at [338, 167] on button "Save & Close" at bounding box center [330, 212] width 42 height 13
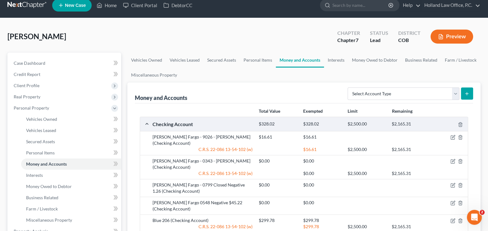
scroll to position [0, 0]
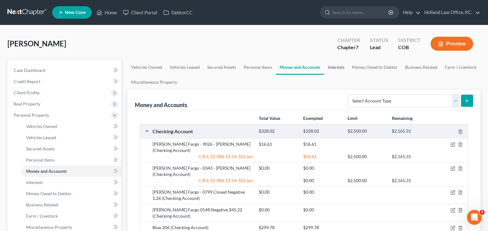
click at [339, 66] on link "Interests" at bounding box center [336, 67] width 24 height 15
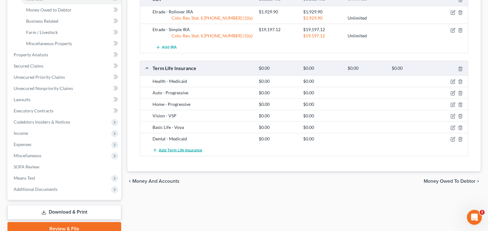
scroll to position [194, 0]
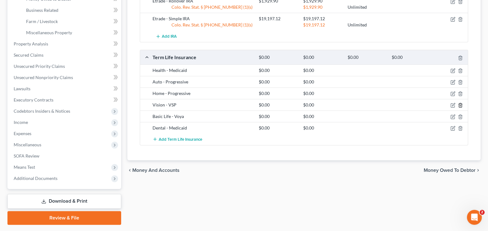
click at [359, 103] on icon "button" at bounding box center [460, 105] width 3 height 4
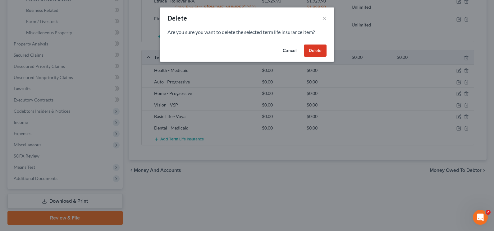
click at [308, 45] on button "Delete" at bounding box center [315, 50] width 23 height 12
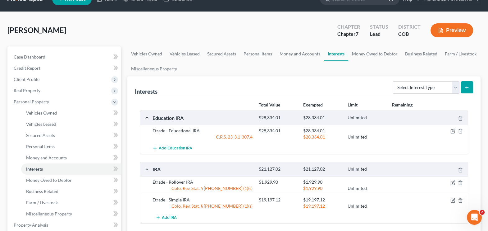
scroll to position [0, 0]
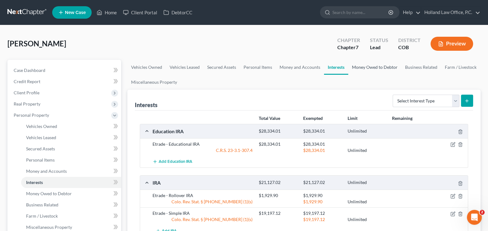
drag, startPoint x: 381, startPoint y: 64, endPoint x: 343, endPoint y: 73, distance: 38.8
click at [359, 64] on link "Money Owed to Debtor" at bounding box center [374, 67] width 53 height 15
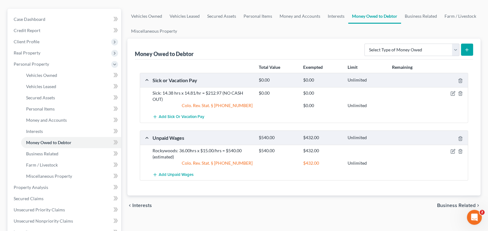
scroll to position [39, 0]
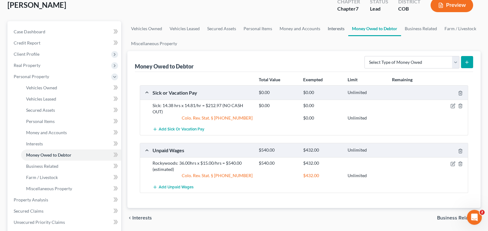
click at [335, 29] on link "Interests" at bounding box center [336, 28] width 24 height 15
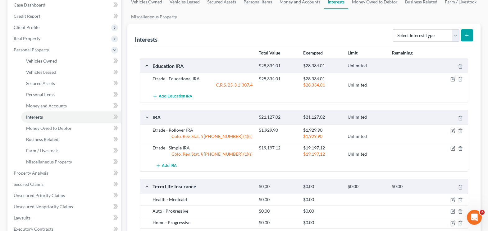
scroll to position [77, 0]
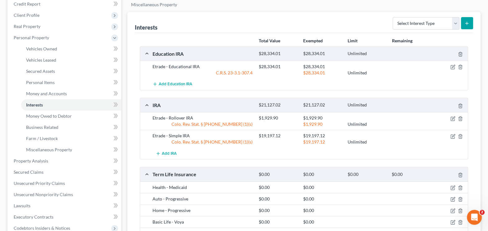
click at [359, 29] on form "Select Interest Type 401K Annuity Bond Education IRA Government Bond Government…" at bounding box center [433, 23] width 80 height 13
click at [359, 20] on select "Select Interest Type 401K Annuity Bond Education IRA Government Bond Government…" at bounding box center [426, 23] width 67 height 12
select select "stock"
click at [359, 17] on select "Select Interest Type 401K Annuity Bond Education IRA Government Bond Government…" at bounding box center [426, 23] width 67 height 12
click at [359, 21] on icon "submit" at bounding box center [467, 23] width 5 height 5
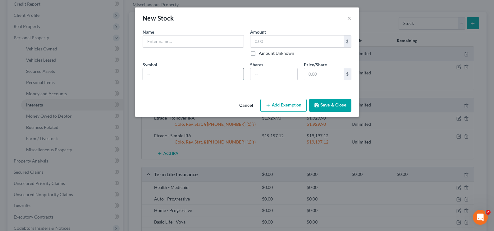
click at [159, 74] on input "text" at bounding box center [193, 74] width 101 height 12
click at [170, 32] on div "Name * Describe *" at bounding box center [194, 43] width 108 height 28
click at [163, 46] on input "text" at bounding box center [193, 41] width 101 height 12
type input "Fidelity 0124"
click at [283, 39] on input "text" at bounding box center [296, 41] width 93 height 12
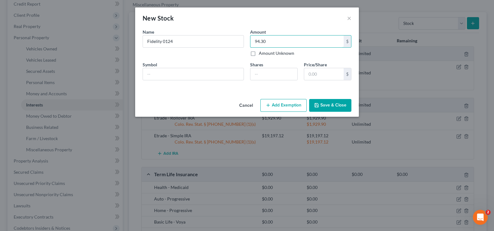
type input "94.30"
click at [323, 102] on button "Save & Close" at bounding box center [330, 105] width 42 height 13
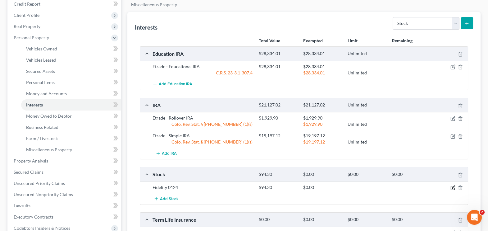
click at [359, 167] on icon "button" at bounding box center [453, 187] width 5 height 5
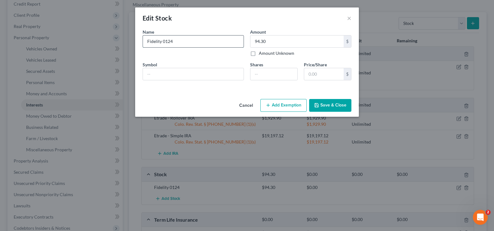
click at [162, 40] on input "Fidelity 0124" at bounding box center [193, 41] width 101 height 12
type input "Fidelity - 0124"
click at [331, 102] on button "Save & Close" at bounding box center [330, 105] width 42 height 13
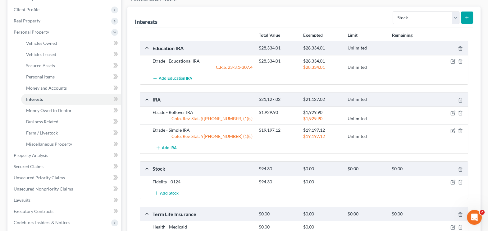
scroll to position [117, 0]
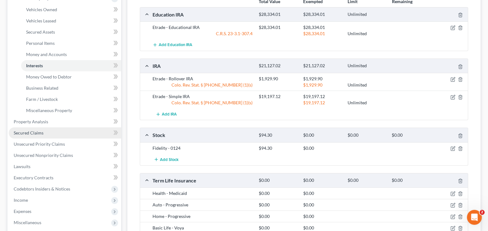
click at [36, 131] on span "Secured Claims" at bounding box center [29, 132] width 30 height 5
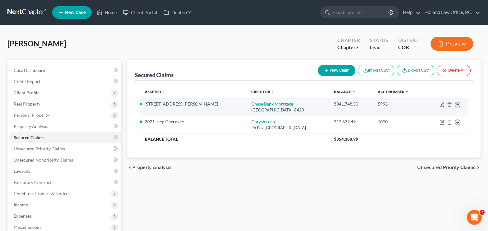
click at [246, 100] on td "Chase Bank Mortgage [GEOGRAPHIC_DATA]-8420" at bounding box center [287, 107] width 83 height 18
click at [251, 103] on link "Chase Bank Mortgage" at bounding box center [272, 103] width 42 height 5
select select "3"
select select "4"
select select "3"
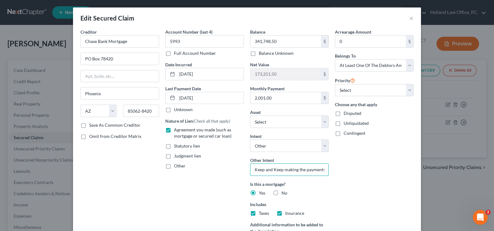
click at [311, 166] on input "Keep and Keep making the payments" at bounding box center [289, 169] width 79 height 12
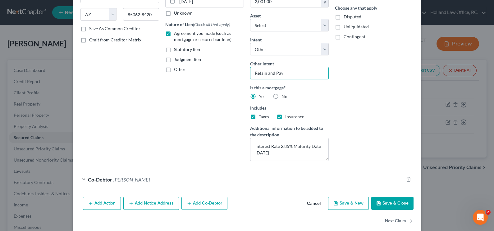
scroll to position [104, 0]
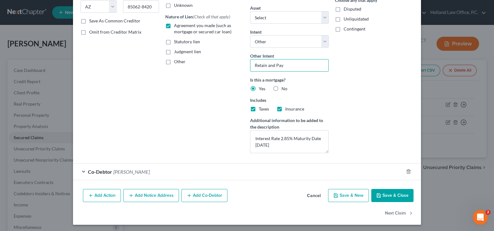
type input "Retain and Pay"
click at [359, 167] on button "Save & Close" at bounding box center [392, 195] width 42 height 13
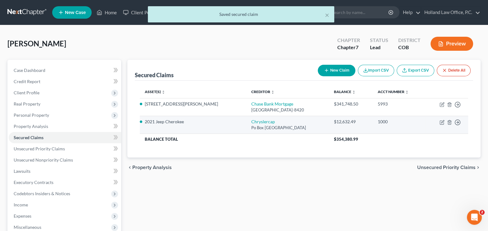
click at [246, 118] on td "Chryslercap Po Box [GEOGRAPHIC_DATA]" at bounding box center [287, 125] width 83 height 18
click at [251, 123] on link "Chryslercap" at bounding box center [263, 121] width 24 height 5
select select "45"
select select "0"
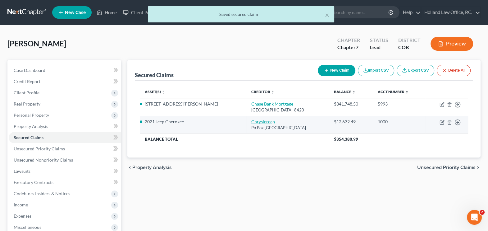
select select "4"
select select "3"
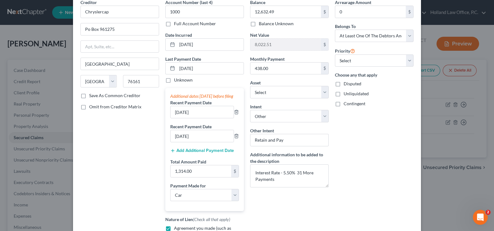
scroll to position [117, 0]
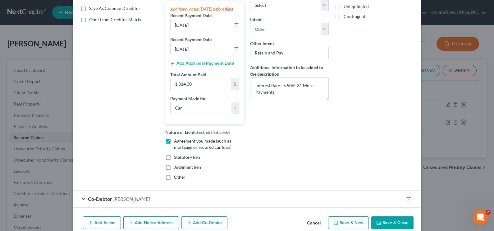
click at [359, 167] on button "Save & Close" at bounding box center [392, 222] width 42 height 13
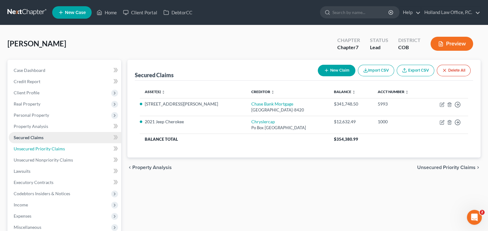
drag, startPoint x: 57, startPoint y: 149, endPoint x: 74, endPoint y: 141, distance: 18.6
click at [57, 149] on span "Unsecured Priority Claims" at bounding box center [39, 148] width 51 height 5
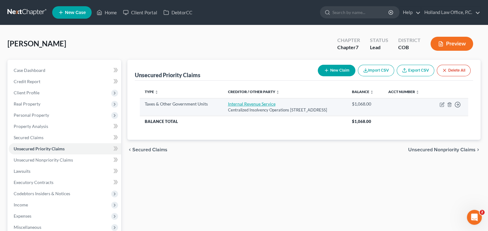
click at [244, 102] on link "Internal Revenue Service" at bounding box center [252, 103] width 48 height 5
select select "0"
select select "39"
select select "0"
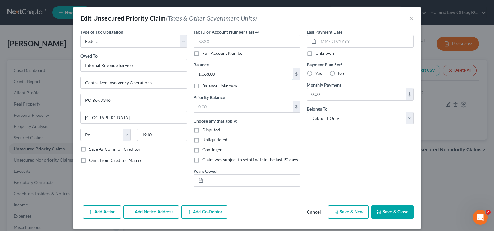
click at [223, 77] on input "1,068.00" at bounding box center [243, 74] width 99 height 12
type input "3,400.00"
click at [359, 167] on button "Save & Close" at bounding box center [392, 211] width 42 height 13
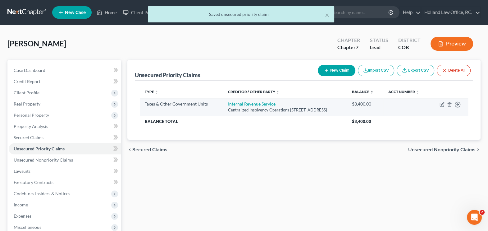
click at [243, 104] on link "Internal Revenue Service" at bounding box center [252, 103] width 48 height 5
select select "0"
select select "39"
select select "0"
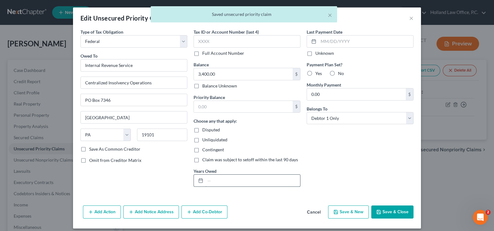
drag, startPoint x: 230, startPoint y: 178, endPoint x: 240, endPoint y: 184, distance: 11.5
click at [230, 167] on input "text" at bounding box center [252, 180] width 95 height 12
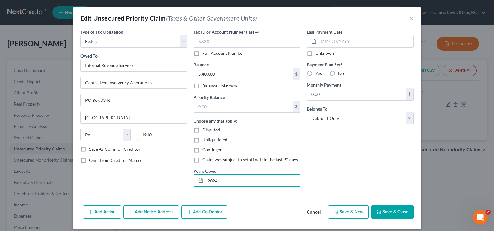
type input "2024"
click at [359, 167] on button "Save & Close" at bounding box center [392, 211] width 42 height 13
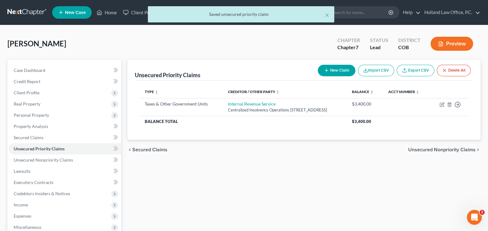
click at [331, 70] on button "New Claim" at bounding box center [337, 70] width 38 height 11
select select "0"
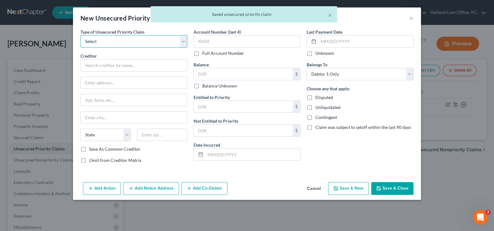
click at [117, 46] on select "Select Taxes & Other Government Units Domestic Support Obligations Extensions o…" at bounding box center [133, 41] width 107 height 12
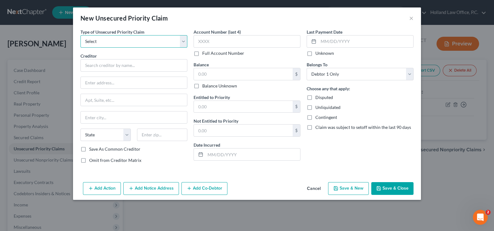
select select "0"
click at [80, 35] on select "Select Taxes & Other Government Units Domestic Support Obligations Extensions o…" at bounding box center [133, 41] width 107 height 12
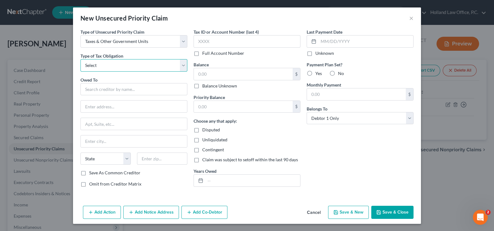
click at [98, 62] on select "Select Federal City State Franchise Tax Board Other" at bounding box center [133, 65] width 107 height 12
select select "2"
click at [80, 59] on select "Select Federal City State Franchise Tax Board Other" at bounding box center [133, 65] width 107 height 12
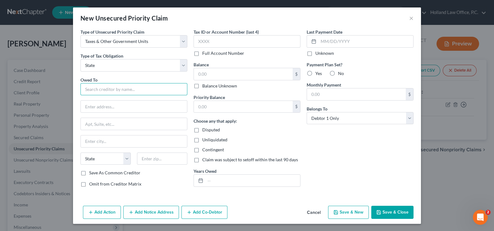
click at [109, 89] on input "text" at bounding box center [133, 89] width 107 height 12
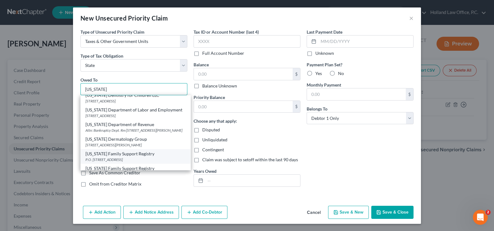
scroll to position [155, 0]
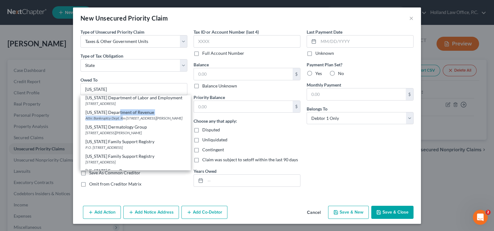
click at [122, 109] on div "[US_STATE] Department of Revenue Attn: Bankruptcy Dept. Rm [STREET_ADDRESS][PER…" at bounding box center [135, 115] width 110 height 15
type input "[US_STATE] Department of Revenue"
type input "Attn: Bankruptcy Dept. Rm 104"
type input "[STREET_ADDRESS][PERSON_NAME]"
type input "Lakewood"
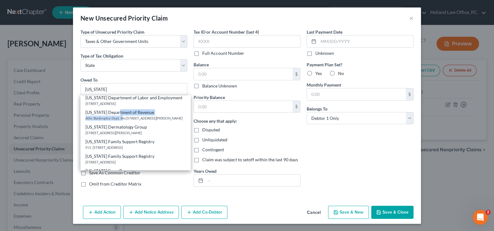
select select "5"
type input "80214"
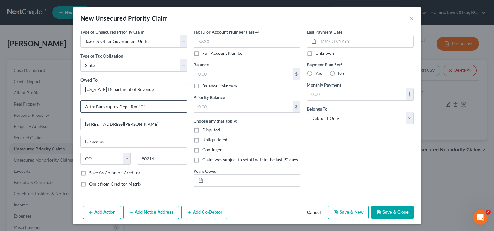
scroll to position [0, 0]
click at [236, 167] on input "text" at bounding box center [252, 180] width 95 height 12
type input "2024"
click at [238, 70] on input "text" at bounding box center [243, 74] width 99 height 12
click at [231, 106] on input "text" at bounding box center [243, 107] width 99 height 12
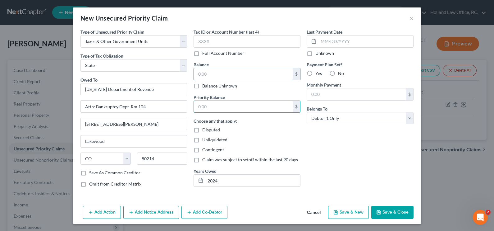
click at [240, 73] on input "text" at bounding box center [243, 74] width 99 height 12
click at [359, 167] on button "Save & Close" at bounding box center [392, 211] width 42 height 13
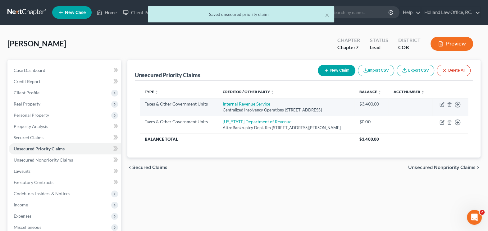
click at [252, 102] on link "Internal Revenue Service" at bounding box center [247, 103] width 48 height 5
select select "0"
select select "39"
select select "0"
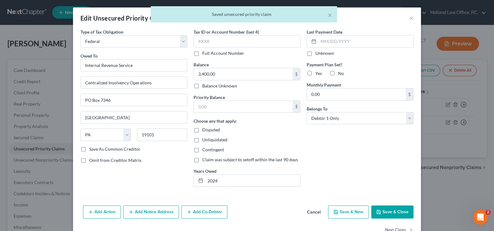
click at [359, 167] on button "Save & Close" at bounding box center [392, 211] width 42 height 13
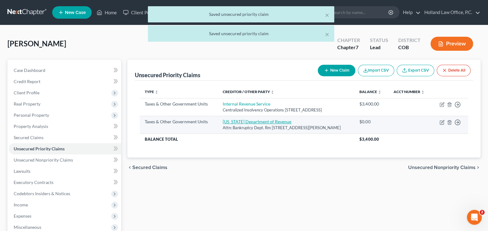
click at [233, 120] on link "[US_STATE] Department of Revenue" at bounding box center [257, 121] width 69 height 5
select select "2"
select select "5"
select select "0"
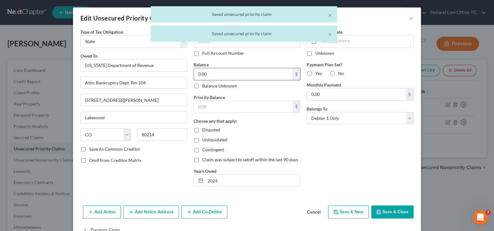
click at [246, 71] on input "0.00" at bounding box center [243, 74] width 99 height 12
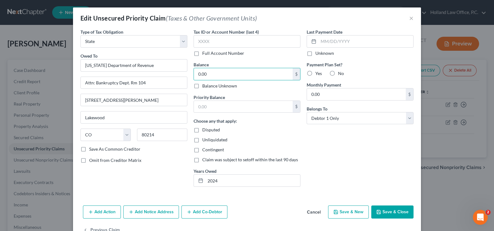
click at [359, 167] on button "Save & Close" at bounding box center [392, 211] width 42 height 13
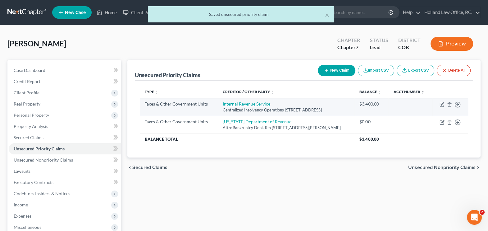
click at [259, 106] on link "Internal Revenue Service" at bounding box center [247, 103] width 48 height 5
select select "0"
select select "39"
select select "0"
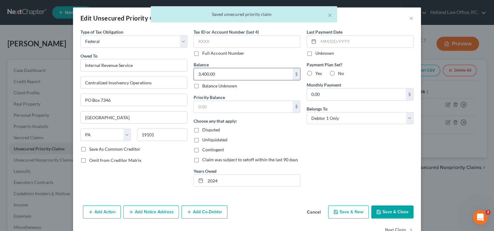
click at [282, 75] on input "3,400.00" at bounding box center [243, 74] width 99 height 12
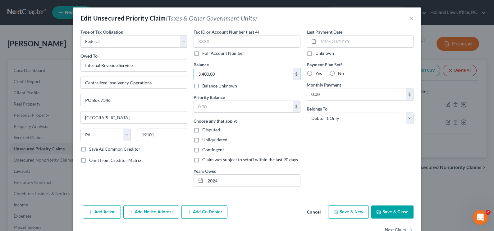
click at [264, 93] on div "Tax ID or Account Number (last 4) Full Account Number Balance 3,400.00 $ Balanc…" at bounding box center [246, 110] width 113 height 163
click at [202, 65] on label "Balance" at bounding box center [201, 64] width 15 height 7
click at [203, 75] on input "3,400.00" at bounding box center [243, 74] width 99 height 12
type input "3,500.00"
click at [330, 110] on div "Belongs To * Select Debtor 1 Only Debtor 2 Only Debtor 1 And Debtor 2 Only At L…" at bounding box center [360, 114] width 107 height 19
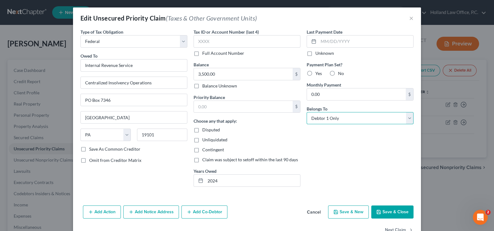
drag, startPoint x: 331, startPoint y: 117, endPoint x: 332, endPoint y: 123, distance: 5.7
click at [331, 117] on select "Select Debtor 1 Only Debtor 2 Only Debtor 1 And Debtor 2 Only At Least One Of T…" at bounding box center [360, 118] width 107 height 12
select select "3"
click at [307, 112] on select "Select Debtor 1 Only Debtor 2 Only Debtor 1 And Debtor 2 Only At Least One Of T…" at bounding box center [360, 118] width 107 height 12
click at [359, 167] on button "Save & Close" at bounding box center [392, 211] width 42 height 13
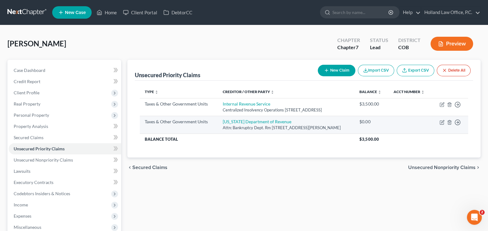
click at [245, 118] on td "[US_STATE] Department of Revenue Attn: Bankruptcy Dept. Rm [STREET_ADDRESS][PER…" at bounding box center [286, 125] width 137 height 18
click at [247, 121] on link "[US_STATE] Department of Revenue" at bounding box center [257, 121] width 69 height 5
select select "2"
select select "5"
select select "0"
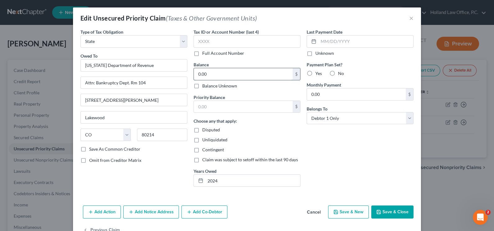
click at [205, 73] on input "0.00" at bounding box center [243, 74] width 99 height 12
type input "600.00"
click at [332, 119] on select "Select Debtor 1 Only Debtor 2 Only Debtor 1 And Debtor 2 Only At Least One Of T…" at bounding box center [360, 118] width 107 height 12
select select "3"
click at [307, 112] on select "Select Debtor 1 Only Debtor 2 Only Debtor 1 And Debtor 2 Only At Least One Of T…" at bounding box center [360, 118] width 107 height 12
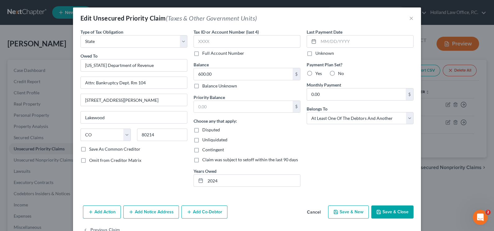
click at [359, 167] on button "Save & Close" at bounding box center [392, 211] width 42 height 13
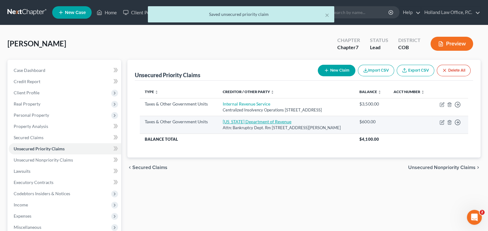
click at [270, 120] on link "[US_STATE] Department of Revenue" at bounding box center [257, 121] width 69 height 5
select select "2"
select select "5"
select select "3"
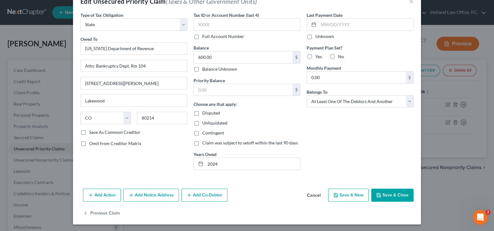
click at [216, 167] on button "Add Co-Debtor" at bounding box center [204, 194] width 46 height 13
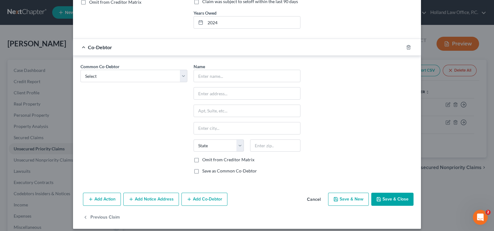
scroll to position [162, 0]
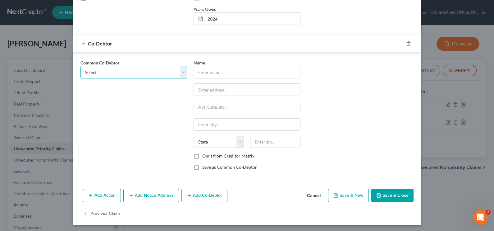
click at [104, 67] on select "Select [PERSON_NAME]" at bounding box center [133, 72] width 107 height 12
select select "0"
click at [80, 66] on select "Select [PERSON_NAME]" at bounding box center [133, 72] width 107 height 12
type input "[PERSON_NAME]"
type input "[STREET_ADDRESS][PERSON_NAME]"
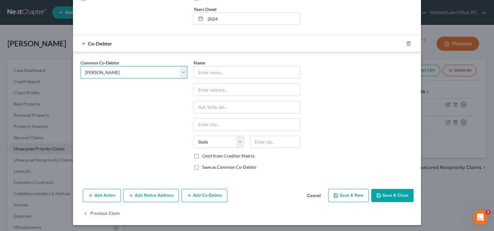
type input "Loveland"
select select "5"
type input "80538"
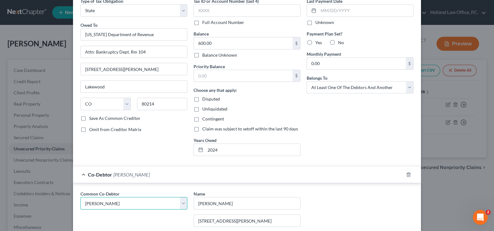
scroll to position [0, 0]
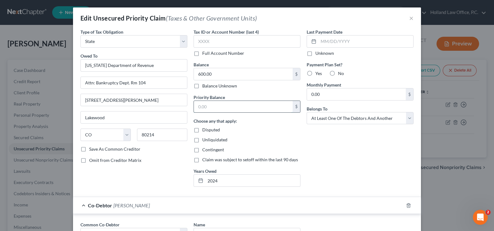
click at [244, 110] on input "text" at bounding box center [243, 107] width 99 height 12
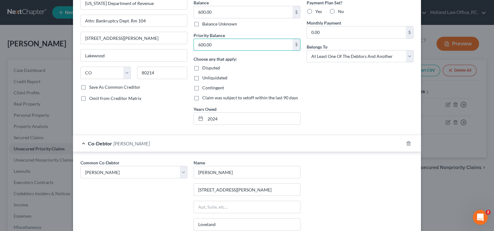
scroll to position [162, 0]
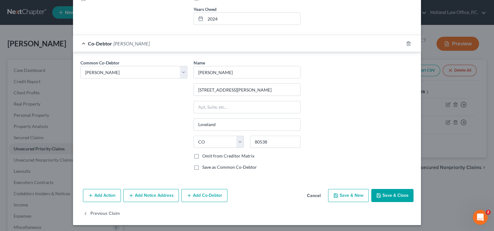
type input "600.00"
click at [359, 167] on button "Save & Close" at bounding box center [392, 195] width 42 height 13
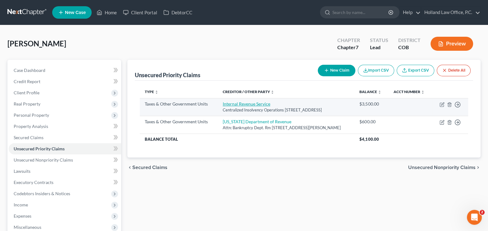
click at [250, 104] on link "Internal Revenue Service" at bounding box center [247, 103] width 48 height 5
select select "0"
select select "39"
select select "3"
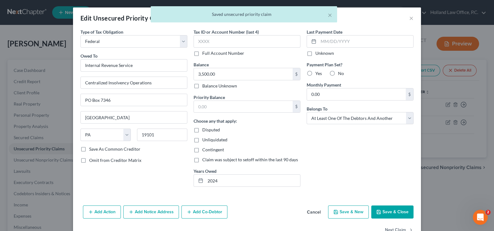
click at [187, 167] on button "Add Co-Debtor" at bounding box center [204, 211] width 46 height 13
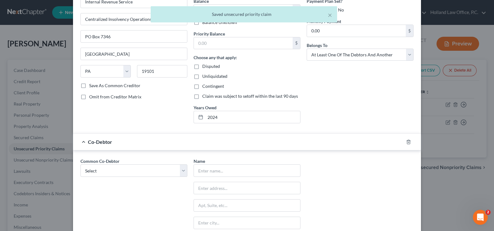
scroll to position [77, 0]
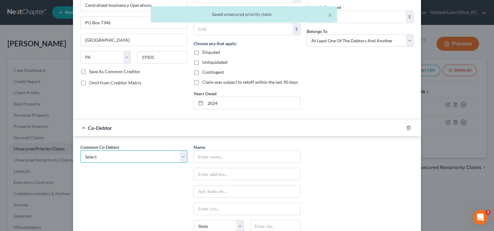
click at [99, 152] on select "Select [PERSON_NAME]" at bounding box center [133, 156] width 107 height 12
select select "0"
click at [80, 150] on select "Select [PERSON_NAME]" at bounding box center [133, 156] width 107 height 12
type input "[PERSON_NAME]"
type input "[STREET_ADDRESS][PERSON_NAME]"
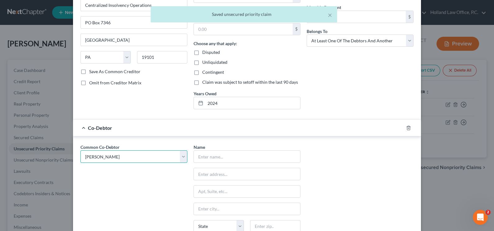
type input "Loveland"
select select "5"
type input "80538"
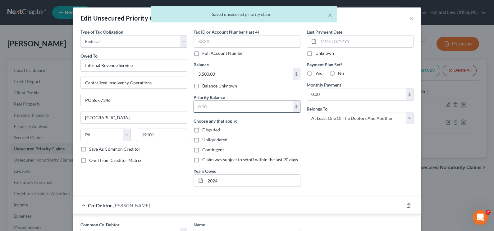
click at [227, 106] on input "text" at bounding box center [243, 107] width 99 height 12
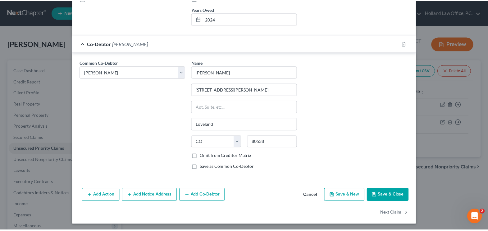
scroll to position [162, 0]
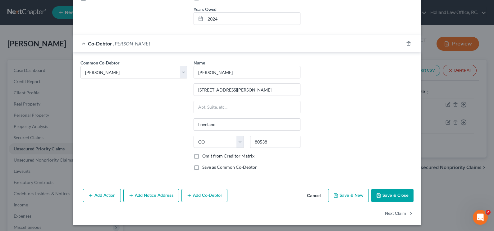
type input "3,500.00"
click at [359, 167] on button "Save & Close" at bounding box center [392, 195] width 42 height 13
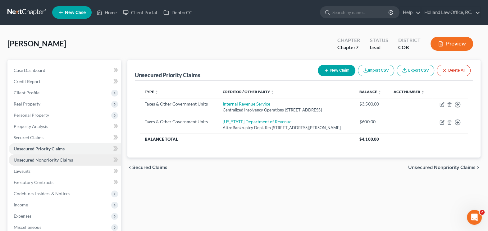
click at [66, 160] on span "Unsecured Nonpriority Claims" at bounding box center [43, 159] width 59 height 5
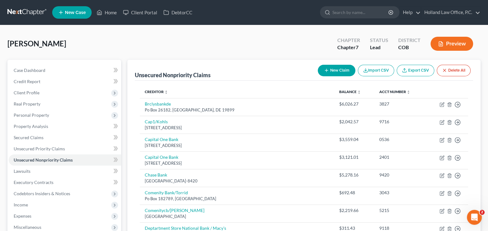
click at [339, 70] on button "New Claim" at bounding box center [337, 70] width 38 height 11
select select "0"
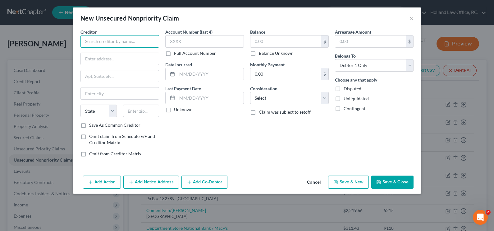
click at [131, 43] on input "text" at bounding box center [119, 41] width 79 height 12
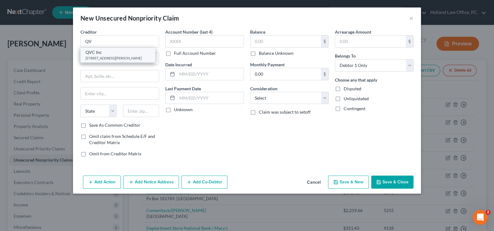
click at [109, 53] on div "QVC Inc" at bounding box center [117, 52] width 65 height 6
type input "QVC Inc"
type input "[STREET_ADDRESS][PERSON_NAME]"
type input "[GEOGRAPHIC_DATA][PERSON_NAME]"
select select "39"
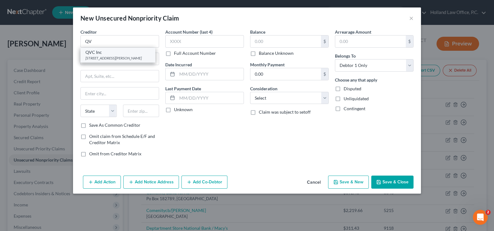
type input "19380"
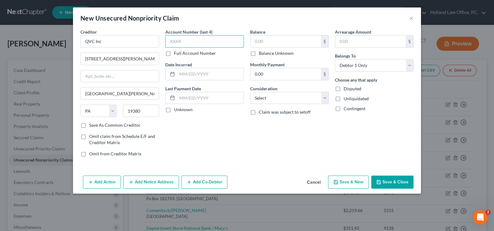
click at [222, 37] on input "text" at bounding box center [204, 41] width 79 height 12
click at [176, 46] on input "text" at bounding box center [204, 41] width 79 height 12
click at [227, 42] on input "text" at bounding box center [204, 41] width 79 height 12
click at [277, 41] on input "text" at bounding box center [285, 41] width 71 height 12
type input "15.00"
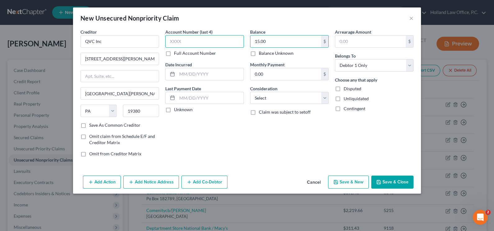
drag, startPoint x: 205, startPoint y: 39, endPoint x: 200, endPoint y: 37, distance: 5.1
click at [206, 39] on input "text" at bounding box center [204, 41] width 79 height 12
drag, startPoint x: 385, startPoint y: 180, endPoint x: 258, endPoint y: 111, distance: 144.0
click at [359, 167] on button "Save & Close" at bounding box center [392, 181] width 42 height 13
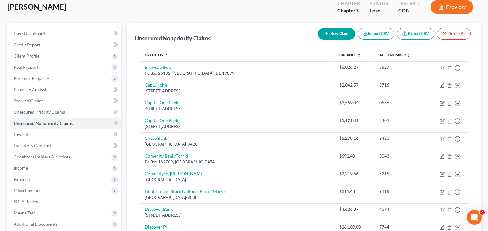
scroll to position [36, 0]
click at [342, 35] on button "New Claim" at bounding box center [337, 33] width 38 height 11
select select "0"
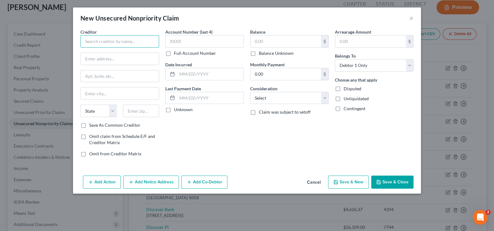
click at [114, 40] on input "text" at bounding box center [119, 41] width 79 height 12
click at [359, 18] on div "New Unsecured Nonpriority Claim ×" at bounding box center [247, 17] width 348 height 21
click at [359, 19] on div "New Unsecured Nonpriority Claim ×" at bounding box center [247, 17] width 348 height 21
click at [359, 16] on button "×" at bounding box center [411, 17] width 4 height 7
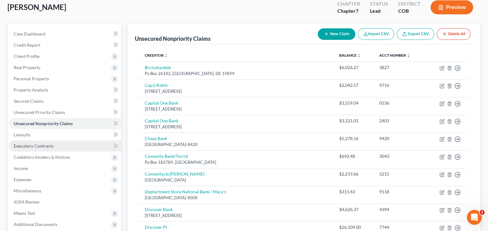
click at [32, 144] on span "Executory Contracts" at bounding box center [34, 145] width 40 height 5
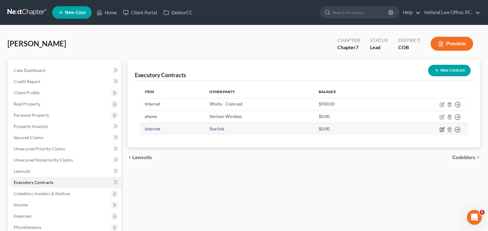
click at [359, 128] on icon "button" at bounding box center [442, 129] width 5 height 5
select select "4"
select select "0"
select select "2"
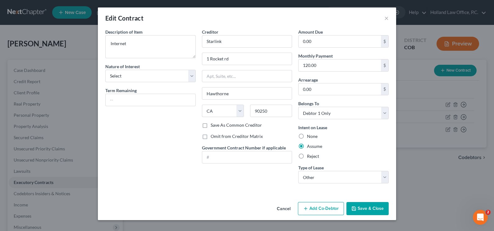
click at [307, 155] on label "Reject" at bounding box center [313, 156] width 12 height 6
click at [309, 155] on input "Reject" at bounding box center [311, 155] width 4 height 4
radio input "true"
click at [329, 41] on input "0.00" at bounding box center [340, 41] width 82 height 12
type input "300.00"
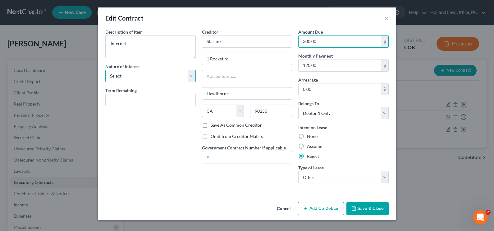
click at [174, 72] on select "Select Purchaser Agent Lessor Lessee" at bounding box center [150, 76] width 90 height 12
select select "3"
click at [105, 70] on select "Select Purchaser Agent Lessor Lessee" at bounding box center [150, 76] width 90 height 12
click at [353, 167] on icon "button" at bounding box center [353, 208] width 5 height 5
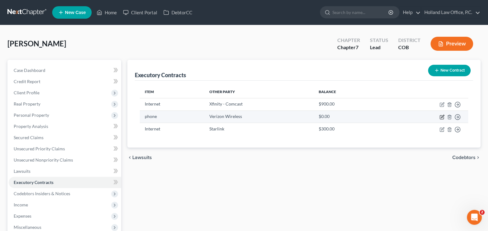
click at [359, 116] on icon "button" at bounding box center [442, 117] width 4 height 4
select select "3"
select select "26"
select select "0"
select select "2"
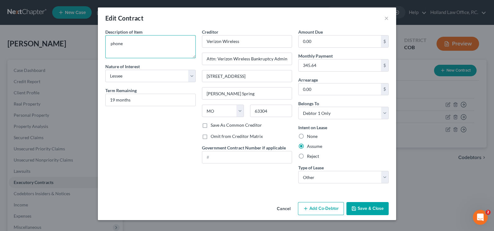
drag, startPoint x: 112, startPoint y: 43, endPoint x: 109, endPoint y: 44, distance: 3.1
click at [109, 44] on textarea "phone" at bounding box center [150, 46] width 90 height 23
type textarea "Phone"
click at [359, 167] on button "Save & Close" at bounding box center [367, 208] width 42 height 13
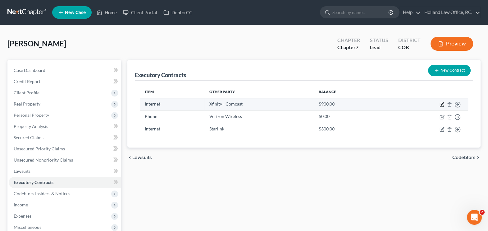
click at [359, 104] on icon "button" at bounding box center [442, 103] width 3 height 3
select select "4"
select select "0"
select select "2"
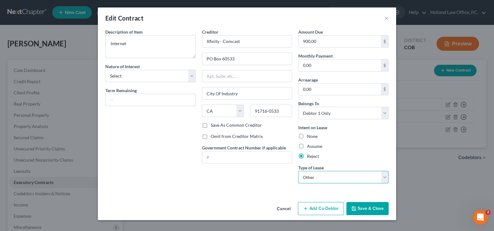
drag, startPoint x: 301, startPoint y: 173, endPoint x: 297, endPoint y: 173, distance: 4.1
click at [297, 167] on div "Amount Due 900.00 $ Monthly Payment 0.00 $ Arrearage 0.00 $ Belongs To * Select…" at bounding box center [343, 108] width 97 height 159
click at [298, 167] on select "Select Real Estate Car Other" at bounding box center [343, 177] width 90 height 12
click at [139, 101] on input "text" at bounding box center [151, 100] width 90 height 12
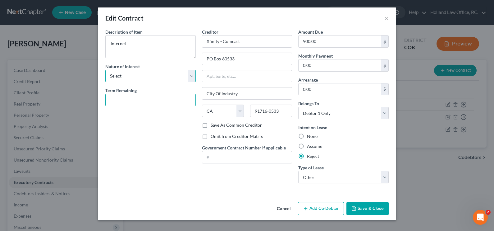
drag, startPoint x: 147, startPoint y: 72, endPoint x: 143, endPoint y: 81, distance: 9.4
click at [147, 72] on select "Select Purchaser Agent Lessor Lessee" at bounding box center [150, 76] width 90 height 12
select select "3"
click at [105, 70] on select "Select Purchaser Agent Lessor Lessee" at bounding box center [150, 76] width 90 height 12
click at [359, 167] on button "Save & Close" at bounding box center [367, 208] width 42 height 13
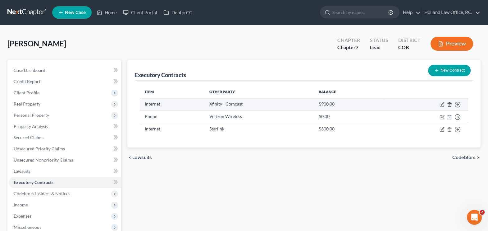
click at [359, 103] on icon "button" at bounding box center [449, 104] width 5 height 5
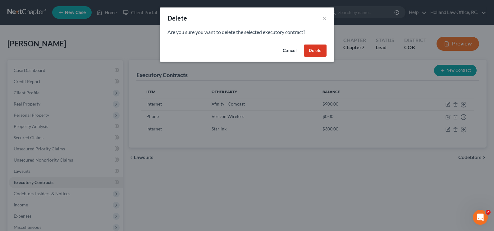
click at [314, 48] on button "Delete" at bounding box center [315, 50] width 23 height 12
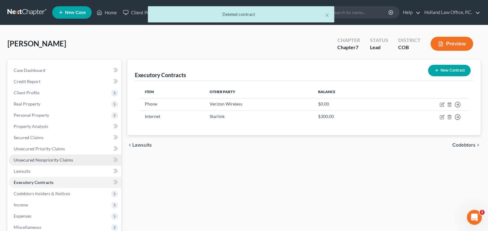
click at [51, 156] on link "Unsecured Nonpriority Claims" at bounding box center [65, 159] width 112 height 11
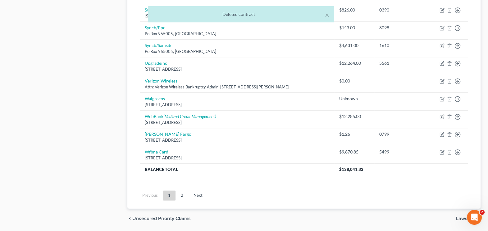
scroll to position [466, 0]
drag, startPoint x: 181, startPoint y: 199, endPoint x: 181, endPoint y: 192, distance: 6.2
click at [181, 167] on ul "Previous 1 2 Next" at bounding box center [304, 195] width 338 height 16
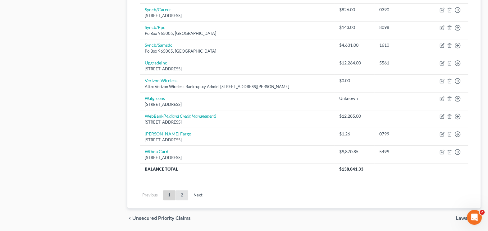
click at [182, 167] on link "2" at bounding box center [182, 195] width 12 height 10
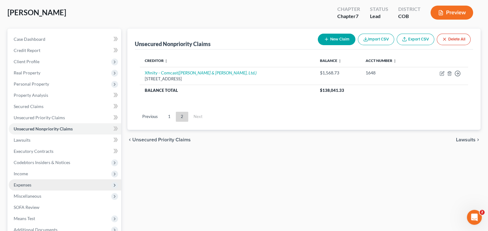
scroll to position [60, 0]
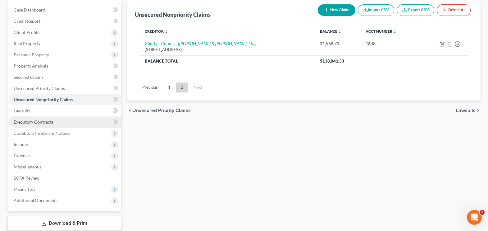
click at [30, 124] on link "Executory Contracts" at bounding box center [65, 121] width 112 height 11
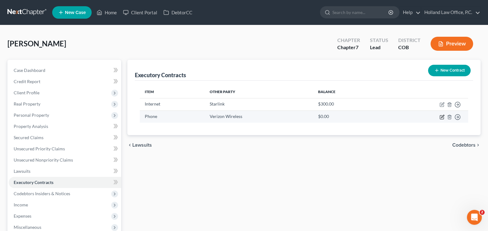
click at [359, 116] on icon "button" at bounding box center [442, 116] width 5 height 5
select select "3"
select select "26"
select select "0"
select select "2"
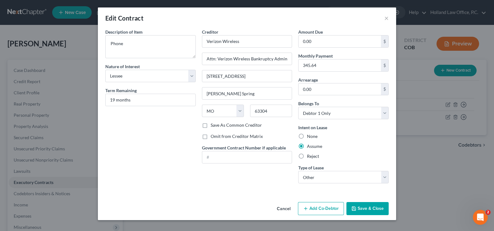
click at [359, 167] on button "Save & Close" at bounding box center [367, 208] width 42 height 13
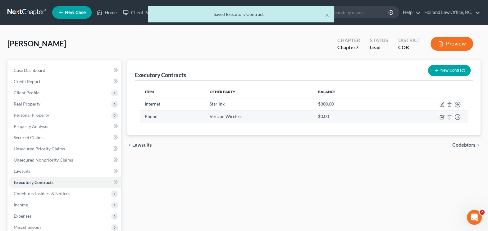
click at [359, 115] on icon "button" at bounding box center [442, 116] width 5 height 5
select select "3"
select select "26"
select select "0"
select select "2"
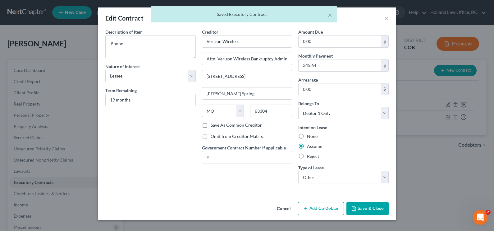
click at [359, 167] on button "Save & Close" at bounding box center [367, 208] width 42 height 13
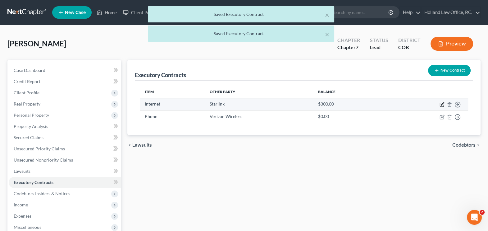
click at [359, 104] on icon "button" at bounding box center [442, 103] width 3 height 3
select select "3"
select select "4"
select select "0"
select select "2"
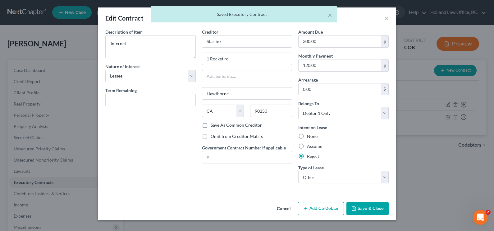
click at [359, 167] on button "Save & Close" at bounding box center [367, 208] width 42 height 13
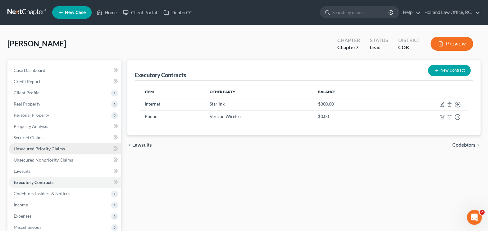
click at [62, 148] on span "Unsecured Priority Claims" at bounding box center [39, 148] width 51 height 5
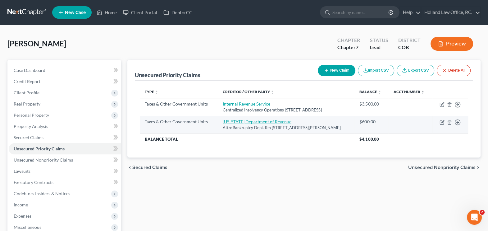
click at [242, 119] on link "[US_STATE] Department of Revenue" at bounding box center [257, 121] width 69 height 5
select select "2"
select select "5"
select select "3"
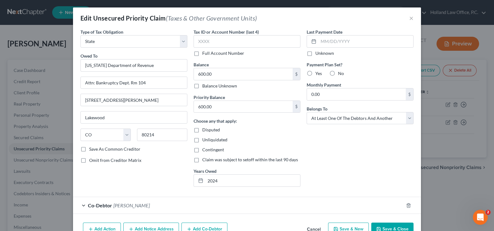
click at [359, 167] on button "Save & Close" at bounding box center [392, 228] width 42 height 13
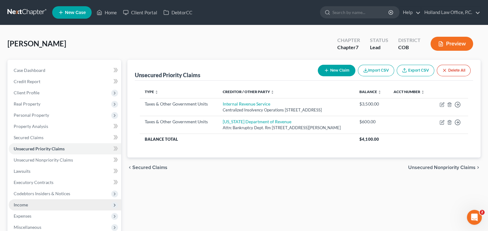
click at [20, 167] on span "Income" at bounding box center [21, 204] width 14 height 5
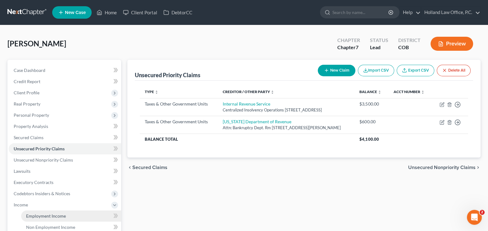
click at [51, 167] on span "Employment Income" at bounding box center [46, 215] width 40 height 5
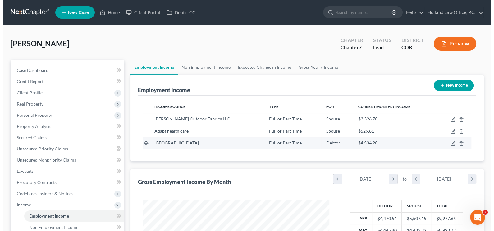
scroll to position [111, 199]
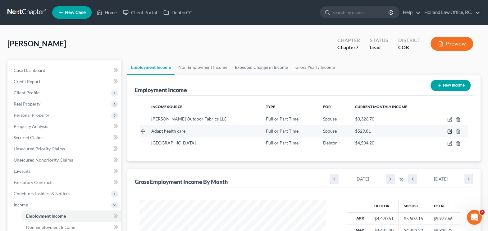
click at [359, 131] on td at bounding box center [451, 131] width 34 height 12
click at [359, 130] on icon "button" at bounding box center [450, 130] width 3 height 3
select select "0"
select select "2"
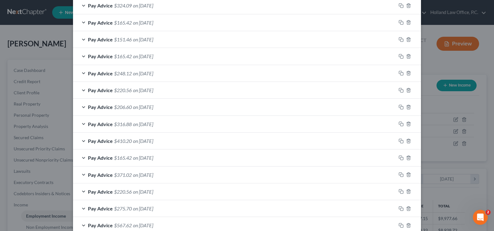
scroll to position [308, 0]
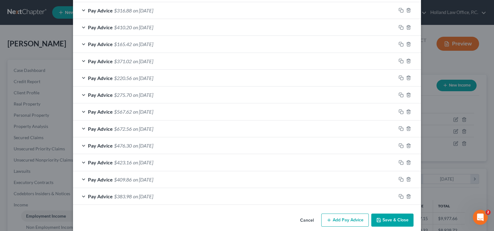
click at [359, 167] on button "Save & Close" at bounding box center [392, 219] width 42 height 13
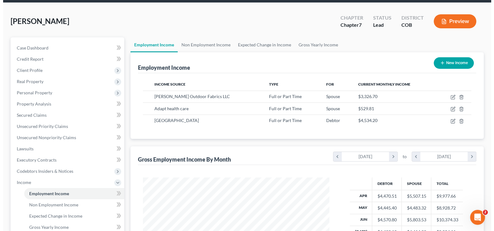
scroll to position [39, 0]
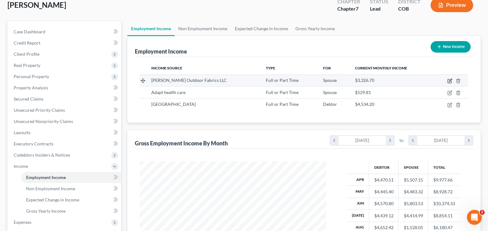
click at [359, 81] on icon "button" at bounding box center [449, 80] width 5 height 5
select select "0"
select select "5"
select select "2"
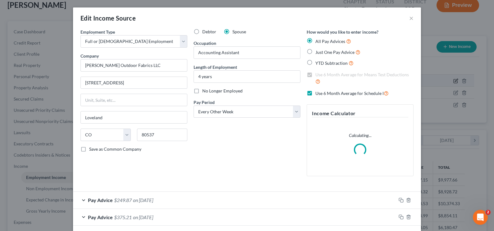
scroll to position [111, 201]
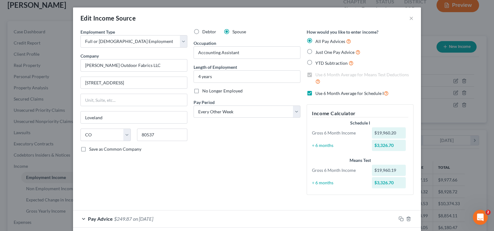
click at [202, 31] on label "Debtor" at bounding box center [209, 32] width 14 height 6
click at [205, 31] on input "Debtor" at bounding box center [207, 31] width 4 height 4
radio input "true"
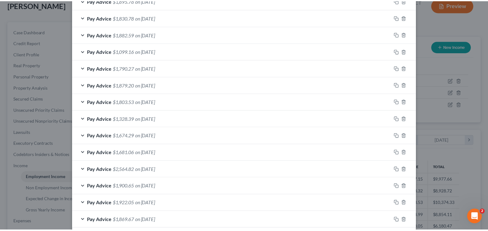
scroll to position [326, 0]
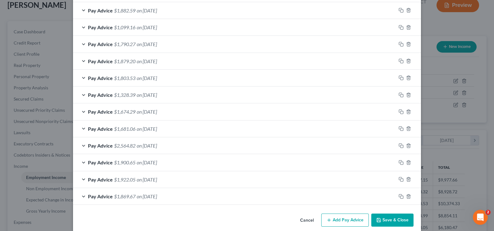
click at [359, 167] on button "Save & Close" at bounding box center [392, 219] width 42 height 13
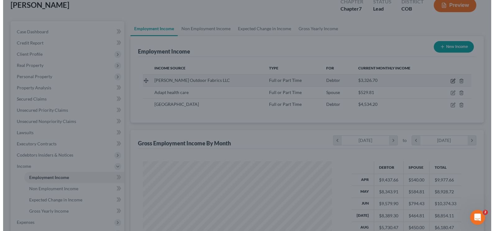
scroll to position [310593, 310505]
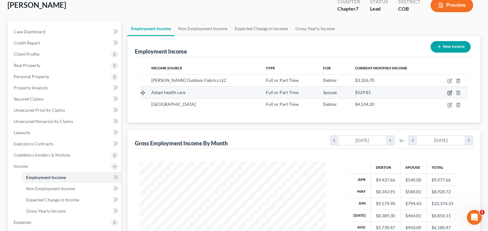
click at [359, 94] on icon "button" at bounding box center [450, 93] width 4 height 4
select select "0"
select select "2"
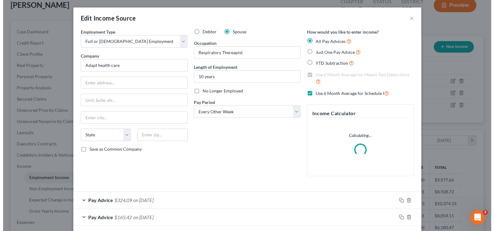
scroll to position [111, 201]
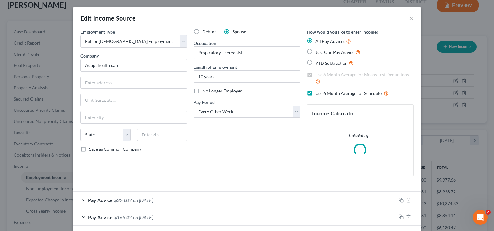
click at [202, 32] on span "Debtor" at bounding box center [209, 31] width 14 height 5
click at [205, 32] on input "Debtor" at bounding box center [207, 31] width 4 height 4
radio input "true"
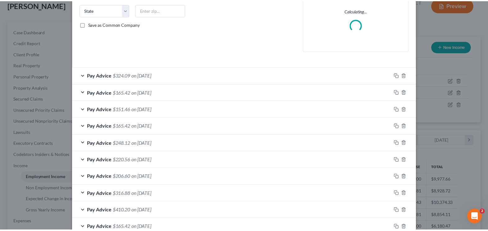
scroll to position [308, 0]
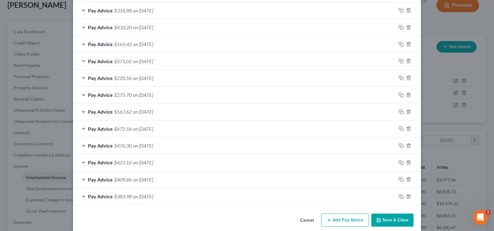
click at [359, 167] on button "Save & Close" at bounding box center [392, 219] width 42 height 13
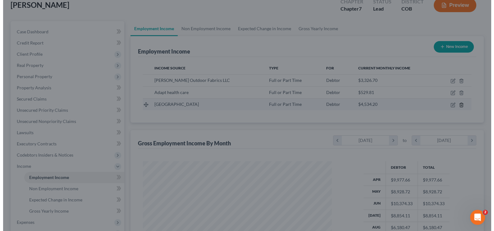
scroll to position [310593, 310505]
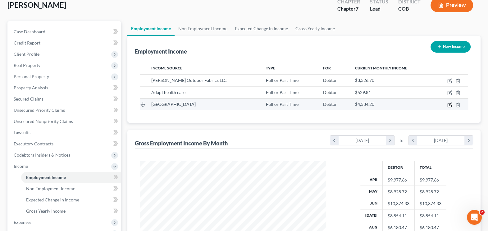
click at [359, 103] on icon "button" at bounding box center [449, 104] width 5 height 5
select select "0"
select select "5"
select select "0"
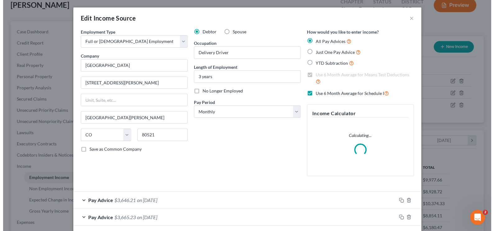
scroll to position [111, 201]
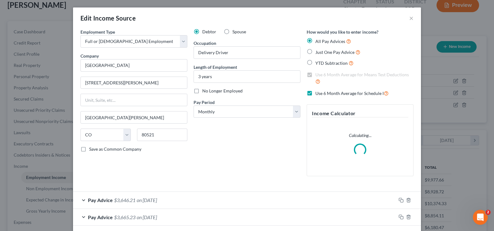
click at [232, 35] on label "Spouse" at bounding box center [239, 32] width 14 height 6
click at [235, 33] on input "Spouse" at bounding box center [237, 31] width 4 height 4
radio input "true"
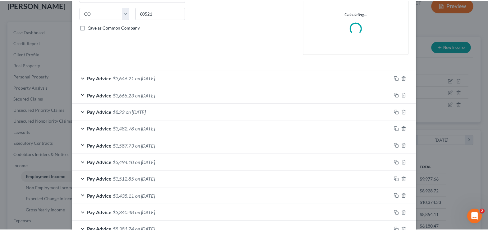
scroll to position [157, 0]
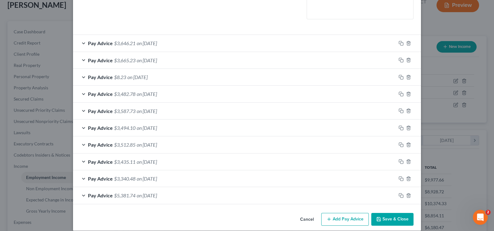
click at [359, 167] on button "Save & Close" at bounding box center [392, 219] width 42 height 13
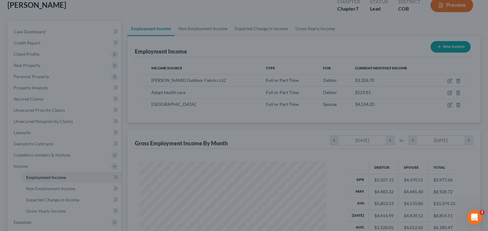
scroll to position [310593, 310505]
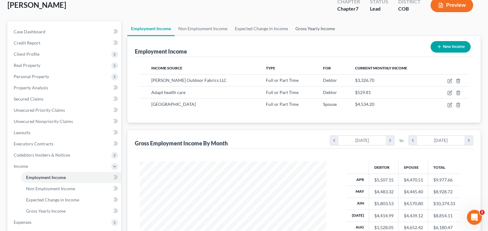
click at [325, 27] on link "Gross Yearly Income" at bounding box center [315, 28] width 47 height 15
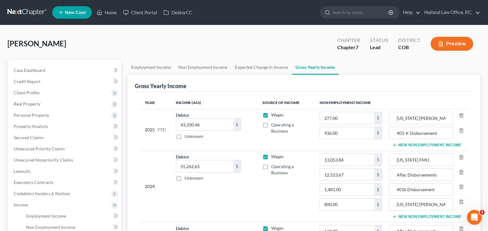
click at [359, 143] on button "New Non Employment Income" at bounding box center [426, 144] width 69 height 5
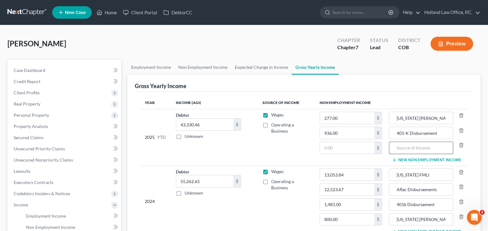
click at [359, 150] on input "text" at bounding box center [421, 148] width 58 height 12
type input "Aflac Disbursement"
drag, startPoint x: 354, startPoint y: 140, endPoint x: 353, endPoint y: 143, distance: 3.2
click at [353, 140] on td "277.00 $ 936.00 $ $" at bounding box center [351, 137] width 72 height 57
click at [351, 148] on input "text" at bounding box center [347, 148] width 54 height 12
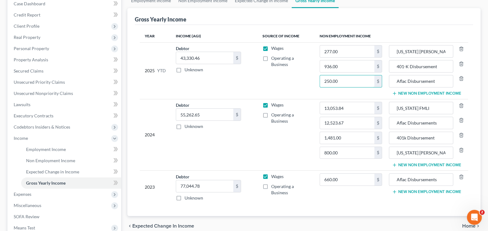
scroll to position [66, 0]
type input "250.00"
click at [28, 66] on link "Secured Claims" at bounding box center [65, 71] width 112 height 11
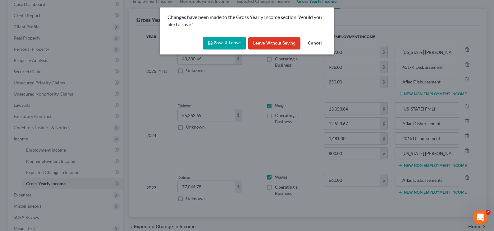
click at [225, 42] on button "Save & Leave" at bounding box center [224, 43] width 43 height 13
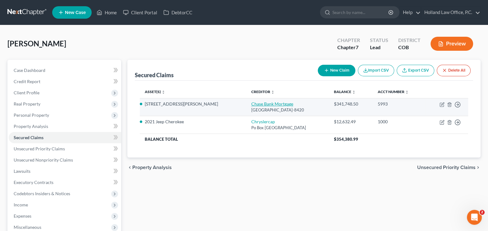
click at [251, 101] on link "Chase Bank Mortgage" at bounding box center [272, 103] width 42 height 5
select select "3"
select select "4"
select select "3"
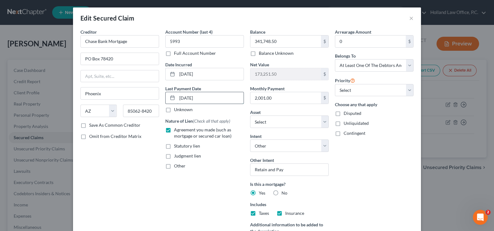
click at [209, 98] on input "[DATE]" at bounding box center [210, 98] width 66 height 12
click at [211, 96] on input "[DATE]" at bounding box center [210, 98] width 66 height 12
drag, startPoint x: 211, startPoint y: 96, endPoint x: 171, endPoint y: 105, distance: 41.8
click at [171, 105] on div "Last Payment Date [DATE] Unknown" at bounding box center [204, 99] width 79 height 28
click at [223, 98] on input "[DATE]" at bounding box center [210, 98] width 66 height 12
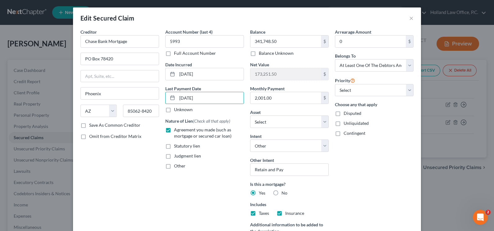
click at [217, 167] on div "Account Number (last 4) 5993 Full Account Number Date Incurred [DATE] Last Paym…" at bounding box center [204, 145] width 85 height 233
click at [174, 110] on label "Unknown" at bounding box center [183, 109] width 19 height 6
click at [176, 110] on input "Unknown" at bounding box center [178, 108] width 4 height 4
click at [174, 110] on label "Unknown" at bounding box center [183, 109] width 19 height 6
click at [176, 110] on input "Unknown" at bounding box center [178, 108] width 4 height 4
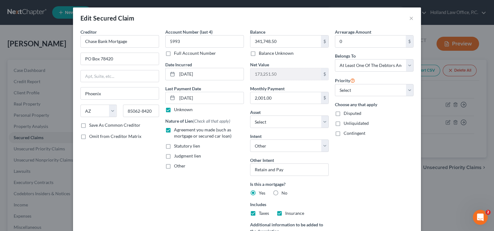
checkbox input "false"
click at [210, 98] on input "[DATE]" at bounding box center [210, 98] width 66 height 12
click at [359, 167] on div "Arrearage Amount 0 $ Belongs To * Select Debtor 1 Only Debtor 2 Only Debtor 1 A…" at bounding box center [374, 145] width 85 height 233
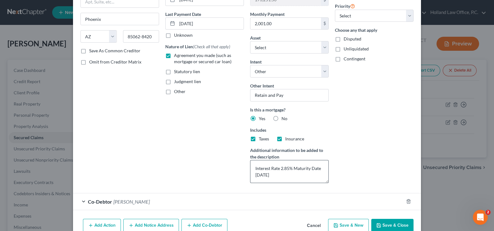
scroll to position [104, 0]
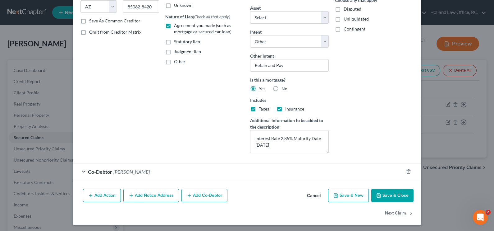
click at [359, 167] on button "Save & Close" at bounding box center [392, 195] width 42 height 13
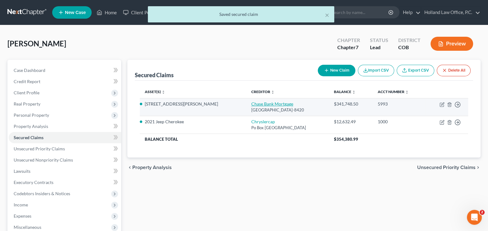
click at [251, 103] on link "Chase Bank Mortgage" at bounding box center [272, 103] width 42 height 5
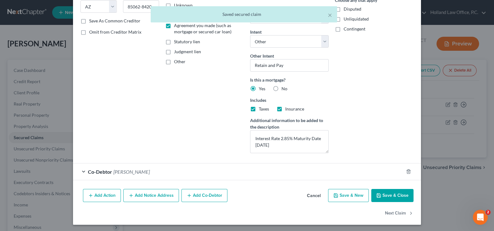
click at [359, 167] on button "Save & Close" at bounding box center [392, 195] width 42 height 13
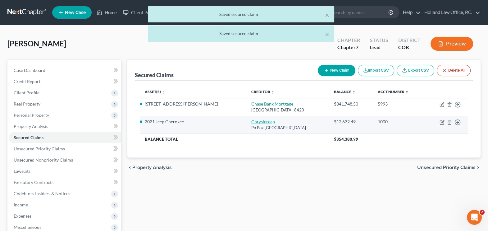
click at [251, 122] on link "Chryslercap" at bounding box center [263, 121] width 24 height 5
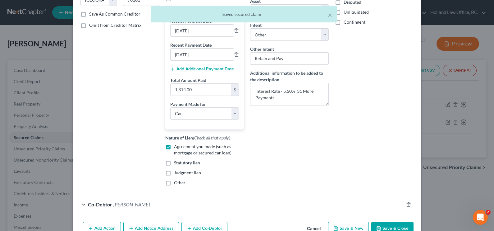
scroll to position [150, 0]
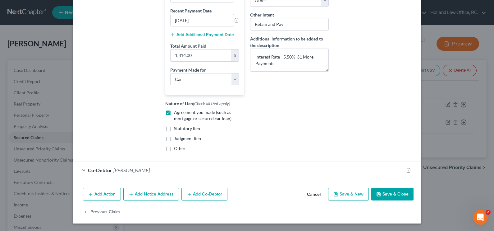
click at [359, 167] on button "Save & Close" at bounding box center [392, 193] width 42 height 13
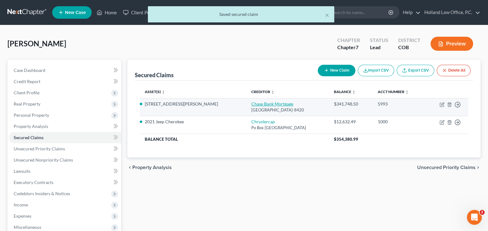
click at [251, 102] on link "Chase Bank Mortgage" at bounding box center [272, 103] width 42 height 5
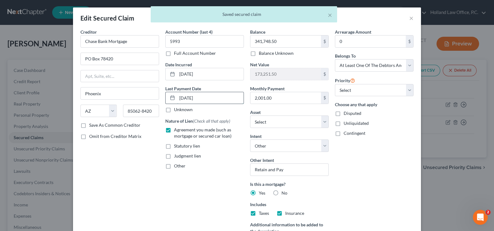
click at [209, 98] on input "[DATE]" at bounding box center [210, 98] width 66 height 12
drag, startPoint x: 209, startPoint y: 98, endPoint x: 202, endPoint y: 97, distance: 7.3
click at [208, 98] on input "[DATE]" at bounding box center [210, 98] width 66 height 12
click at [207, 96] on input "[DATE]" at bounding box center [210, 98] width 66 height 12
drag, startPoint x: 207, startPoint y: 96, endPoint x: 163, endPoint y: 98, distance: 43.8
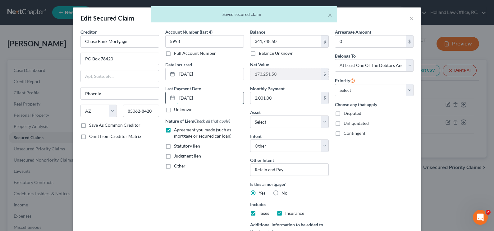
click at [165, 98] on div "[DATE]" at bounding box center [204, 98] width 79 height 12
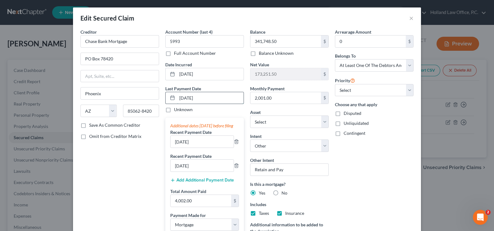
drag, startPoint x: 176, startPoint y: 99, endPoint x: 179, endPoint y: 95, distance: 4.6
click at [179, 95] on input "[DATE]" at bounding box center [210, 98] width 66 height 12
click at [203, 167] on input "[DATE]" at bounding box center [202, 165] width 63 height 12
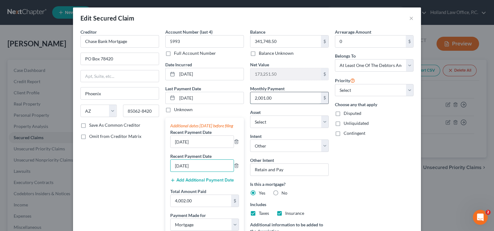
click at [259, 96] on input "2,001.00" at bounding box center [285, 98] width 71 height 12
drag, startPoint x: 257, startPoint y: 99, endPoint x: 284, endPoint y: 99, distance: 26.7
click at [284, 99] on input "2,001.00" at bounding box center [285, 98] width 71 height 12
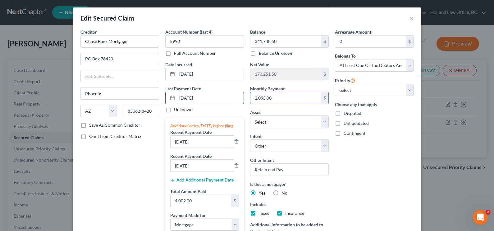
click at [207, 99] on input "[DATE]" at bounding box center [210, 98] width 66 height 12
drag, startPoint x: 182, startPoint y: 97, endPoint x: 186, endPoint y: 96, distance: 4.1
click at [186, 96] on input "[DATE]" at bounding box center [210, 98] width 66 height 12
click at [186, 95] on input "[DATE]" at bounding box center [210, 98] width 66 height 12
drag, startPoint x: 175, startPoint y: 99, endPoint x: 216, endPoint y: 96, distance: 40.8
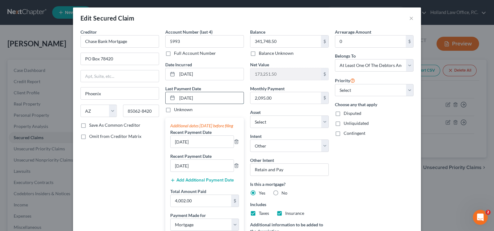
click at [216, 96] on input "[DATE]" at bounding box center [210, 98] width 66 height 12
click at [199, 145] on input "[DATE]" at bounding box center [202, 141] width 63 height 12
drag, startPoint x: 199, startPoint y: 145, endPoint x: 171, endPoint y: 154, distance: 29.7
click at [168, 155] on div "Additional dates [DATE] before filing Recent Payment Date [DATE] Recent Payment…" at bounding box center [204, 178] width 79 height 123
drag, startPoint x: 210, startPoint y: 169, endPoint x: 162, endPoint y: 169, distance: 47.2
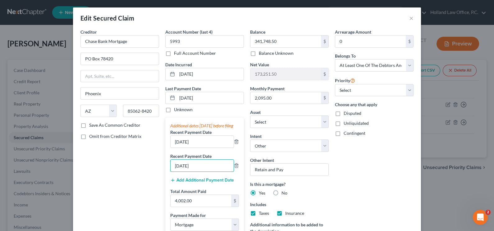
click at [154, 167] on div "Creditor * Chase Bank Mortgage PO Box [GEOGRAPHIC_DATA] [US_STATE][GEOGRAPHIC_D…" at bounding box center [246, 165] width 339 height 273
click at [203, 167] on input "4,002.00" at bounding box center [201, 201] width 61 height 12
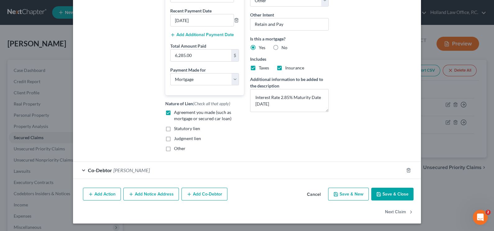
click at [359, 167] on button "Save & Close" at bounding box center [392, 193] width 42 height 13
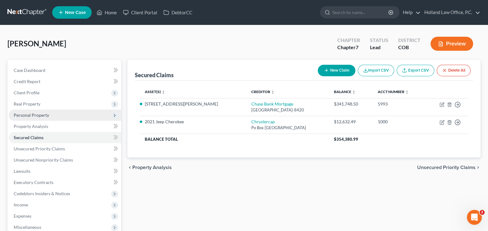
click at [42, 110] on span "Personal Property" at bounding box center [65, 114] width 112 height 11
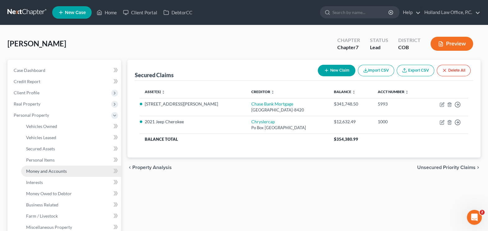
click at [55, 167] on span "Money and Accounts" at bounding box center [46, 170] width 41 height 5
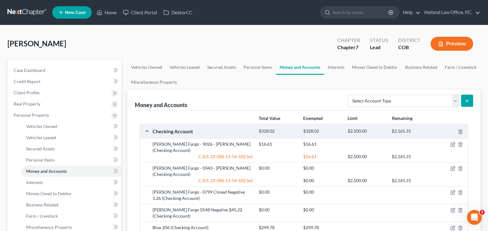
click at [359, 42] on button "Preview" at bounding box center [452, 44] width 43 height 14
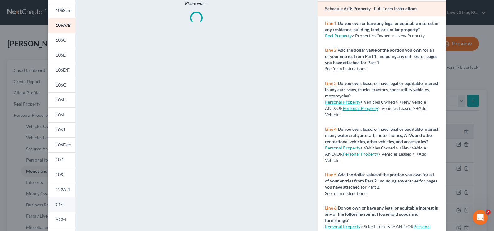
scroll to position [77, 0]
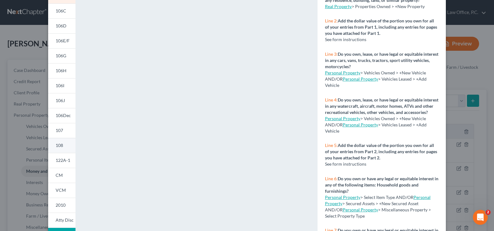
click at [65, 143] on link "108" at bounding box center [61, 145] width 27 height 15
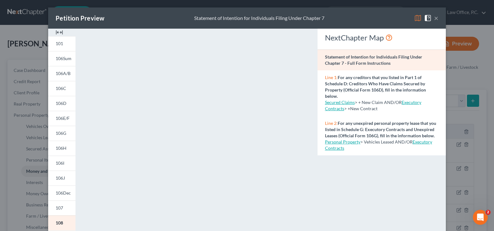
scroll to position [120, 0]
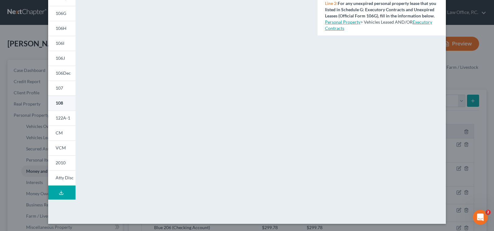
click at [63, 109] on link "108" at bounding box center [61, 102] width 27 height 15
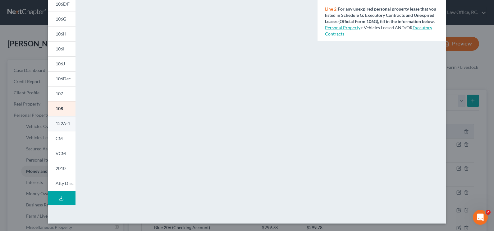
scroll to position [114, 0]
click at [60, 122] on span "122A-1" at bounding box center [63, 123] width 15 height 5
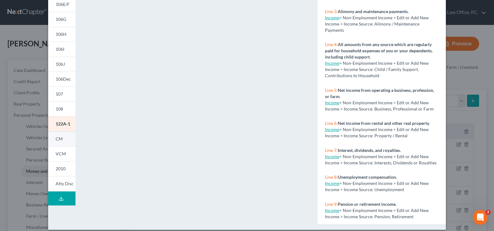
click at [63, 141] on link "CM" at bounding box center [61, 138] width 27 height 15
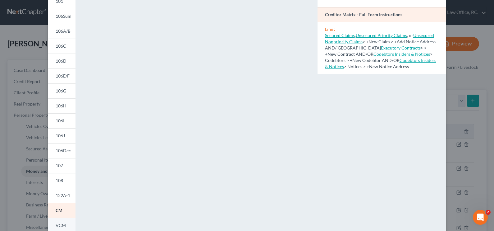
scroll to position [77, 0]
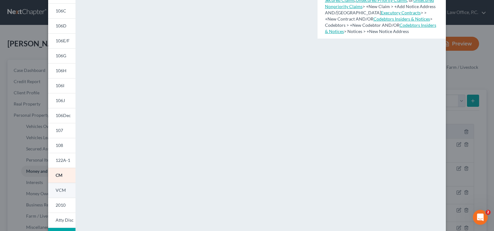
click at [59, 167] on span "VCM" at bounding box center [61, 189] width 10 height 5
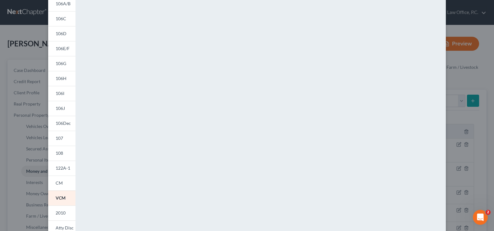
scroll to position [120, 0]
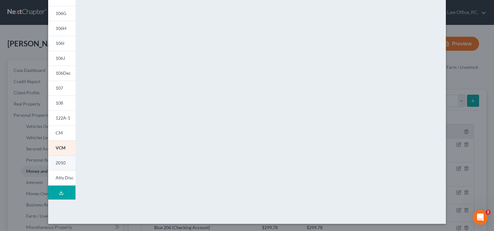
click at [57, 163] on span "2010" at bounding box center [61, 162] width 10 height 5
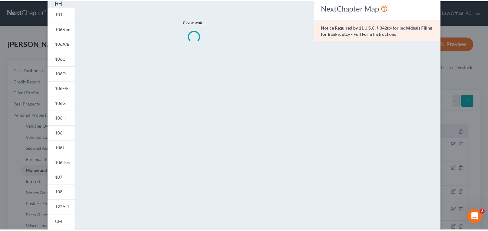
scroll to position [0, 0]
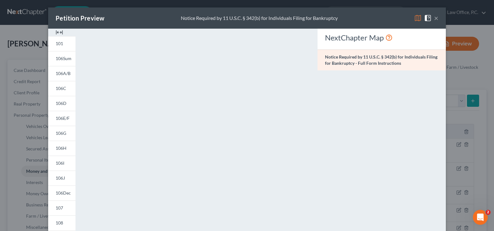
click at [359, 16] on button "×" at bounding box center [436, 17] width 4 height 7
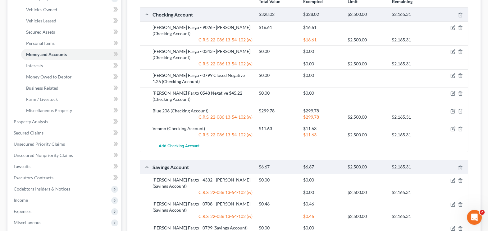
scroll to position [194, 0]
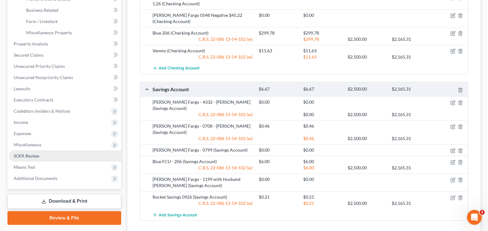
click at [33, 150] on link "SOFA Review" at bounding box center [65, 155] width 112 height 11
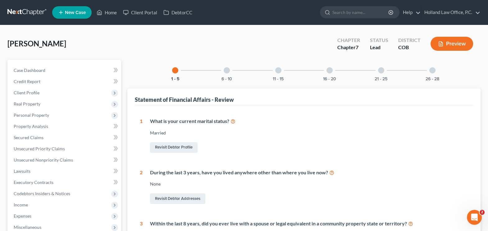
click at [284, 70] on div "11 - 15" at bounding box center [278, 70] width 21 height 21
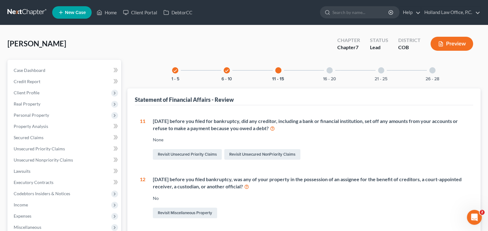
click at [332, 70] on div at bounding box center [330, 70] width 6 height 6
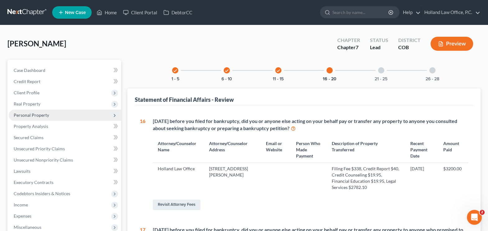
click at [32, 109] on span "Personal Property" at bounding box center [65, 114] width 112 height 11
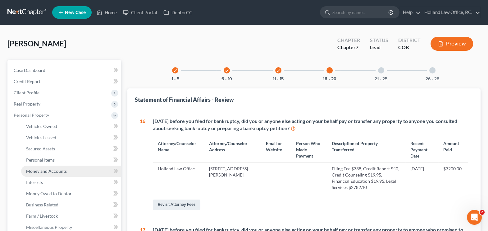
click at [56, 167] on span "Money and Accounts" at bounding box center [46, 170] width 41 height 5
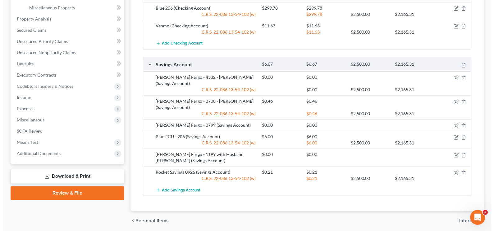
scroll to position [222, 0]
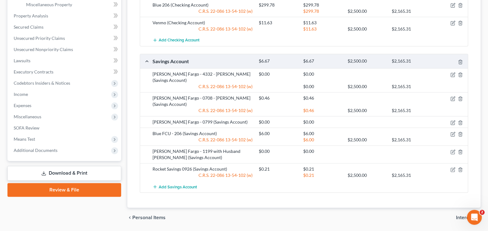
click at [359, 119] on div at bounding box center [450, 122] width 35 height 6
click at [359, 120] on icon "button" at bounding box center [453, 122] width 5 height 5
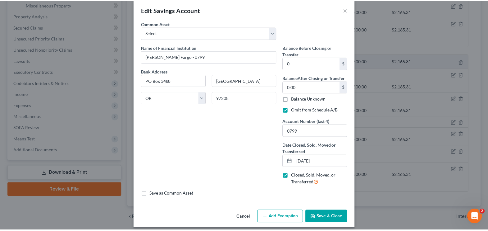
scroll to position [13, 0]
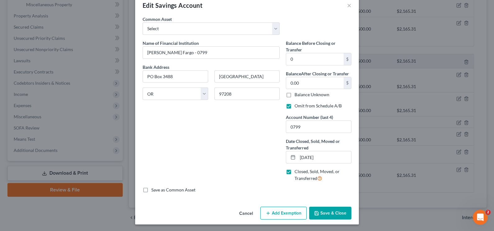
click at [323, 167] on button "Save & Close" at bounding box center [330, 212] width 42 height 13
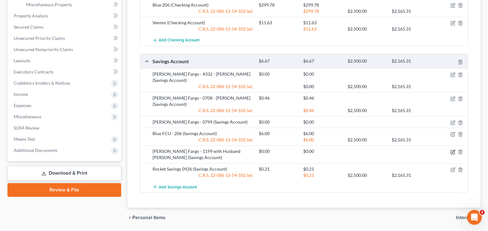
click at [359, 149] on icon "button" at bounding box center [453, 151] width 5 height 5
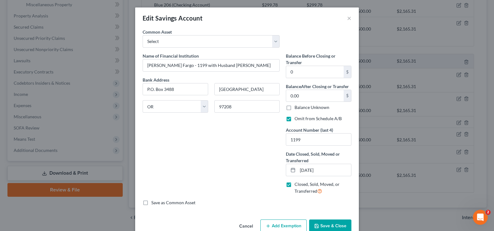
click at [336, 167] on button "Save & Close" at bounding box center [330, 225] width 42 height 13
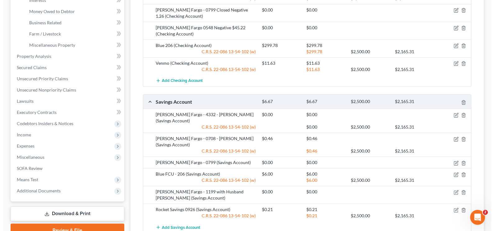
scroll to position [66, 0]
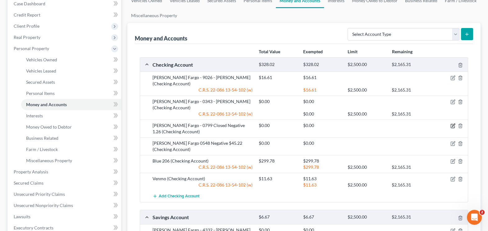
click at [359, 123] on icon "button" at bounding box center [453, 125] width 5 height 5
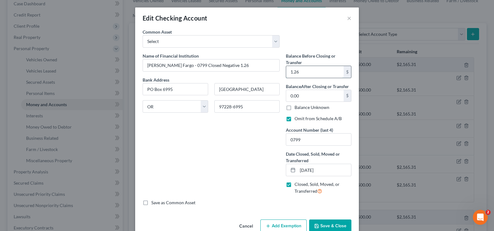
click at [314, 74] on input "1.26" at bounding box center [314, 72] width 57 height 12
click at [335, 167] on button "Save & Close" at bounding box center [330, 225] width 42 height 13
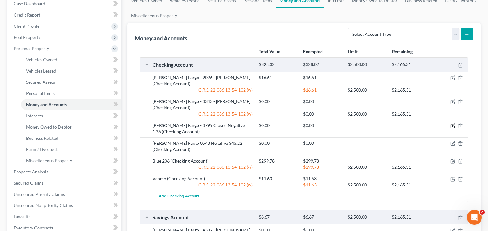
click at [359, 124] on icon "button" at bounding box center [453, 125] width 3 height 3
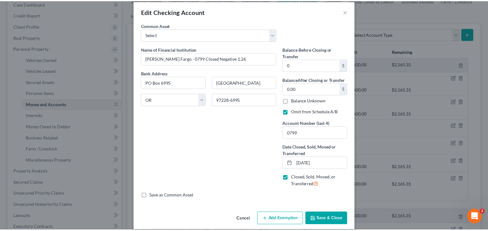
scroll to position [13, 0]
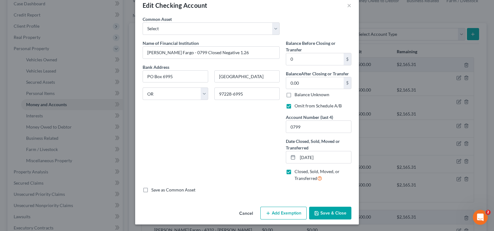
click at [326, 167] on button "Save & Close" at bounding box center [330, 212] width 42 height 13
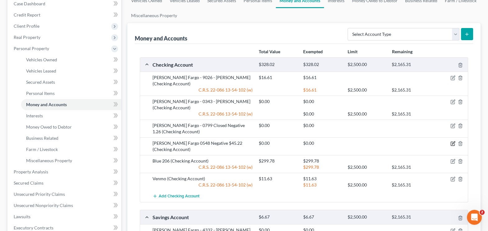
click at [359, 141] on icon "button" at bounding box center [453, 143] width 5 height 5
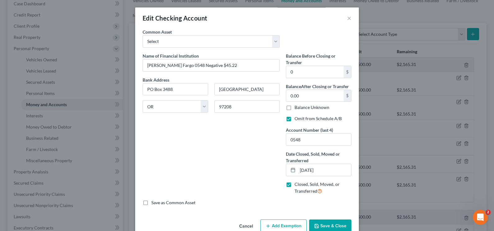
click at [316, 167] on icon "button" at bounding box center [316, 225] width 5 height 5
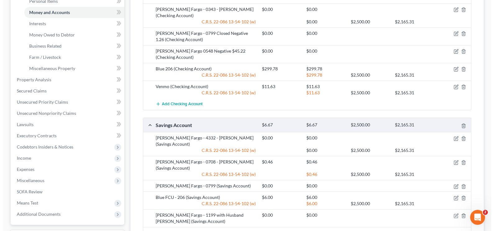
scroll to position [183, 0]
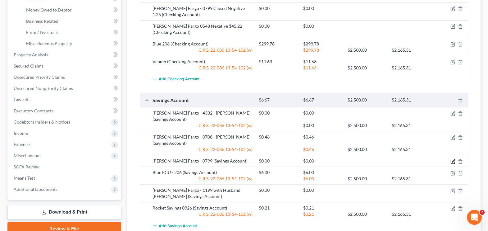
click at [359, 159] on icon "button" at bounding box center [453, 161] width 5 height 5
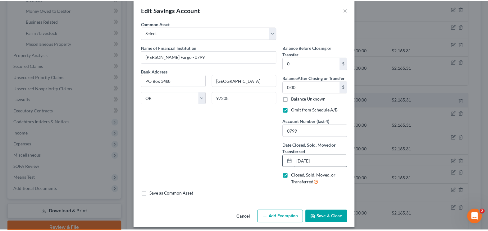
scroll to position [13, 0]
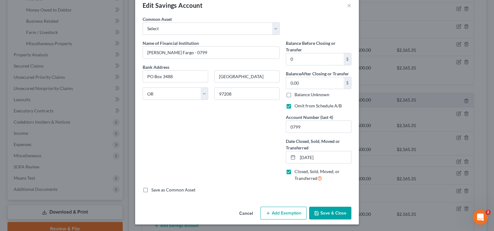
click at [336, 167] on button "Save & Close" at bounding box center [330, 212] width 42 height 13
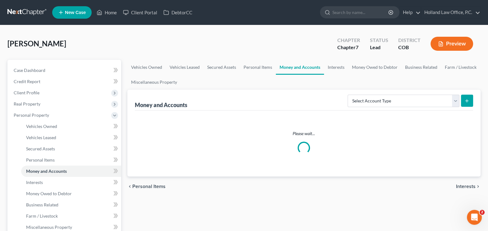
scroll to position [99, 0]
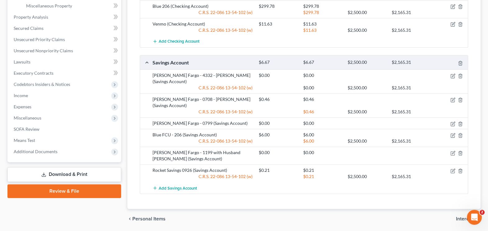
scroll to position [222, 0]
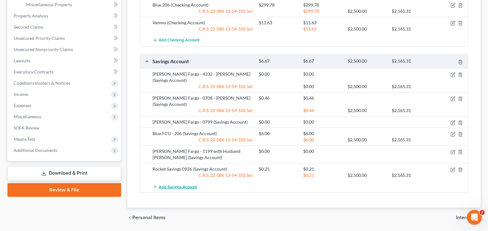
click at [183, 184] on span "Add Savings Account" at bounding box center [178, 186] width 38 height 5
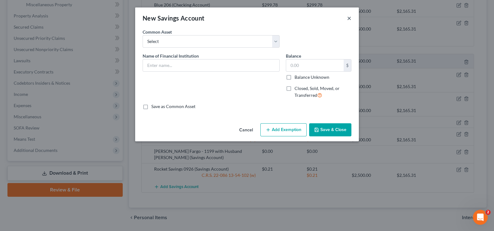
click at [350, 17] on button "×" at bounding box center [349, 17] width 4 height 7
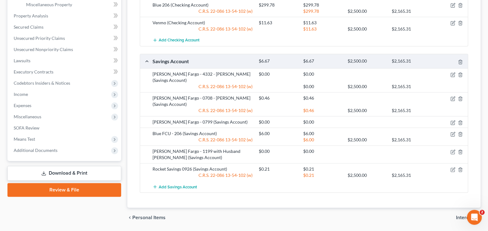
click at [158, 148] on div "[PERSON_NAME] Fargo - 1199 with Husband [PERSON_NAME] (Savings Account)" at bounding box center [202, 154] width 106 height 12
